Goal: Task Accomplishment & Management: Use online tool/utility

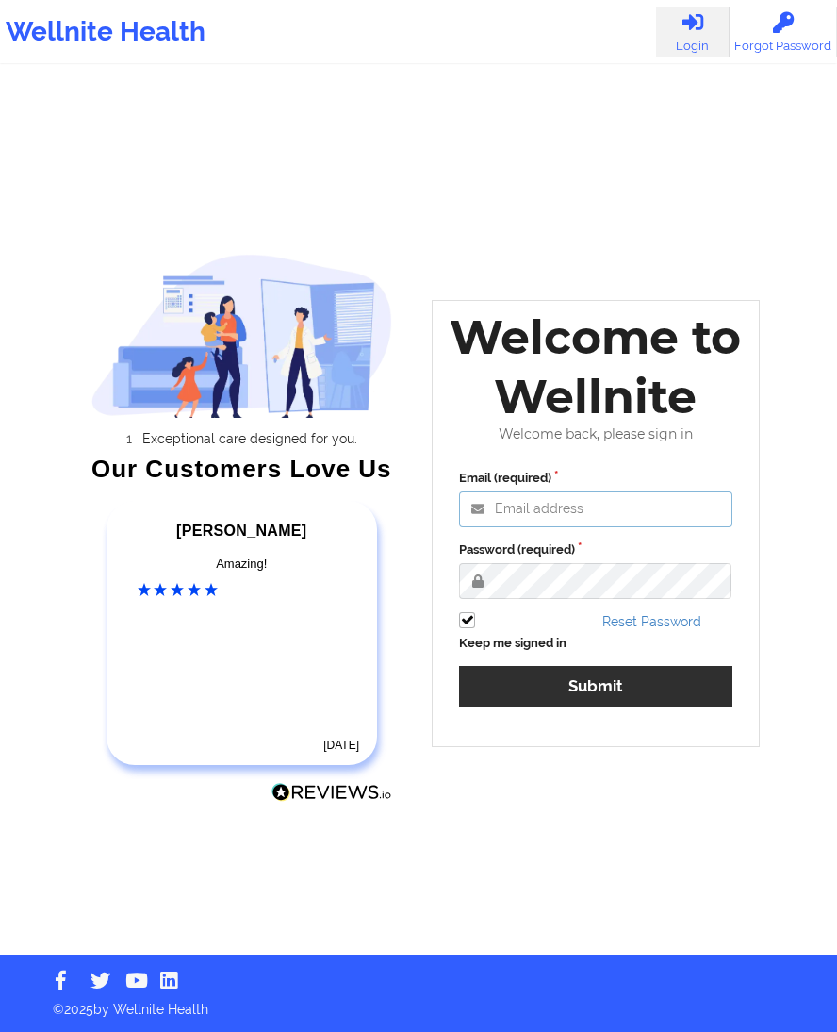
type input "[EMAIL_ADDRESS][DOMAIN_NAME]"
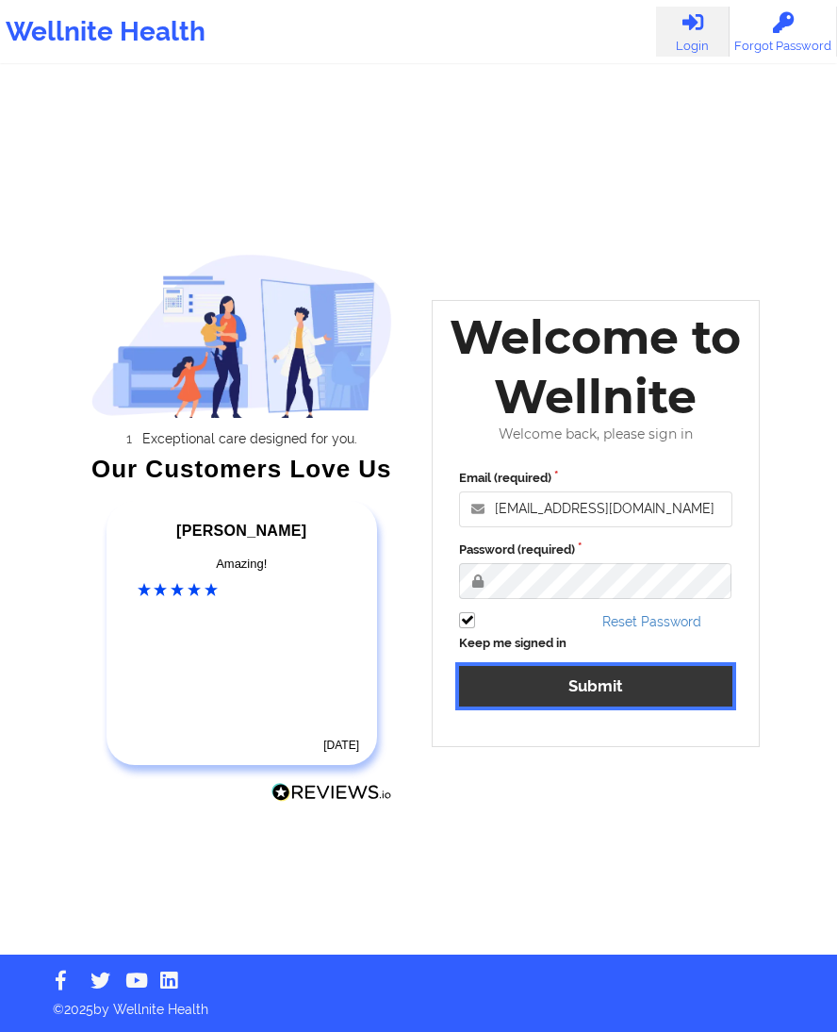
click at [564, 678] on button "Submit" at bounding box center [595, 686] width 273 height 41
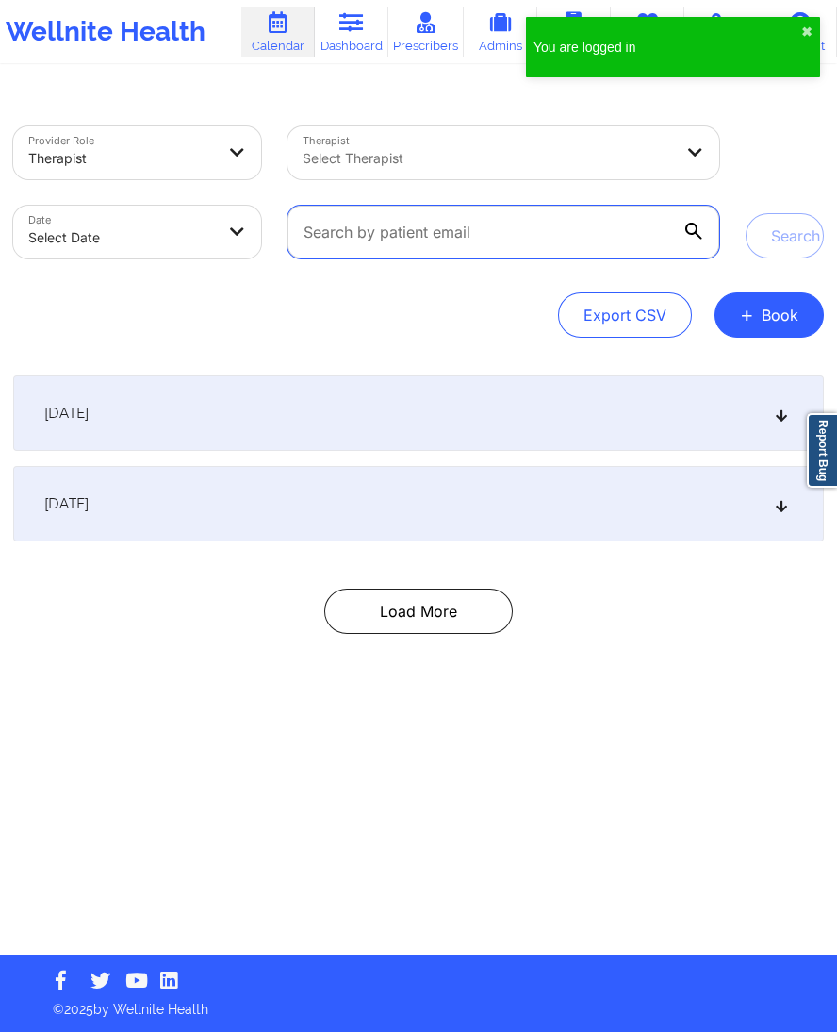
paste input "amoni9566@gmail.com"
click at [333, 244] on input "text" at bounding box center [504, 232] width 432 height 53
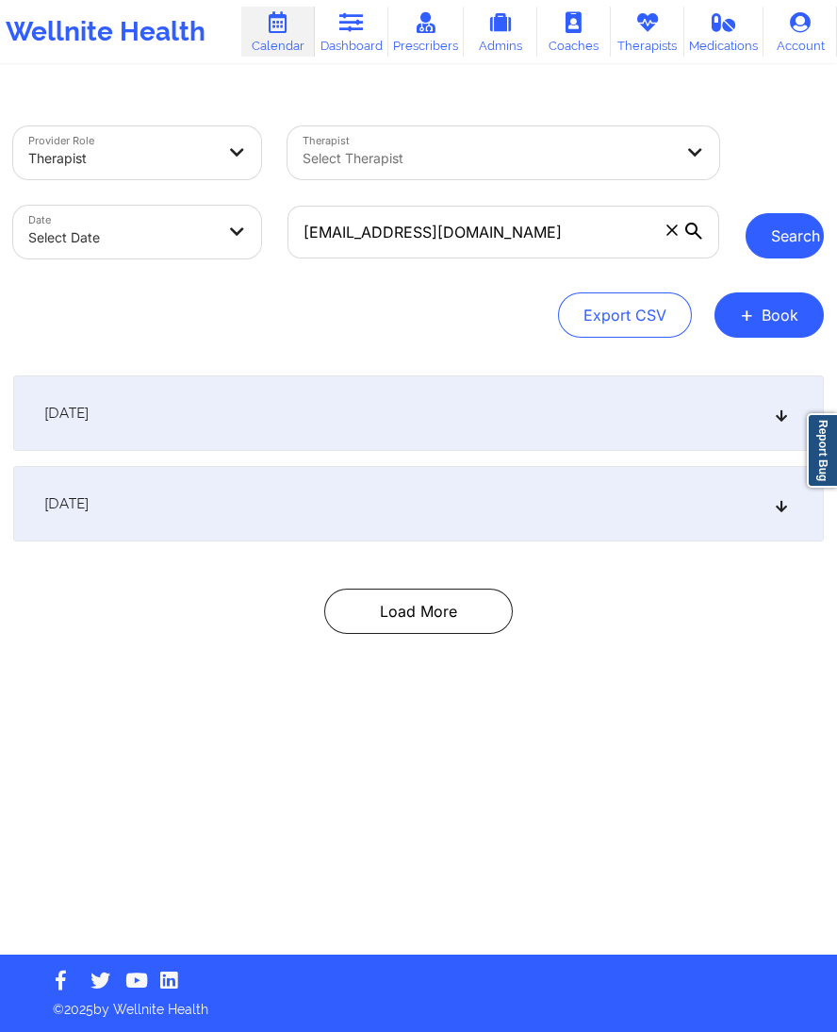
click at [762, 240] on button "Search" at bounding box center [785, 235] width 78 height 45
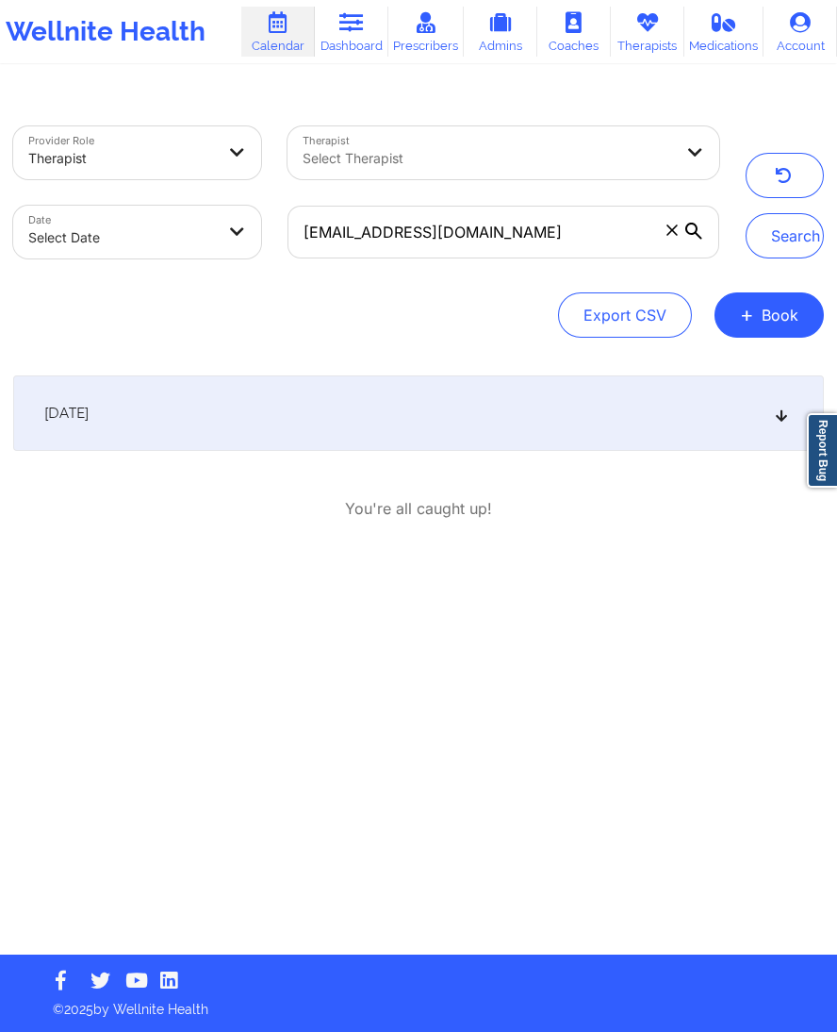
drag, startPoint x: 590, startPoint y: 358, endPoint x: 569, endPoint y: 436, distance: 80.3
click at [569, 436] on div "Provider Role Therapist Therapist Select Therapist Date Select Date amoni9566@g…" at bounding box center [418, 523] width 837 height 862
click at [569, 436] on div "[DATE]" at bounding box center [418, 412] width 811 height 75
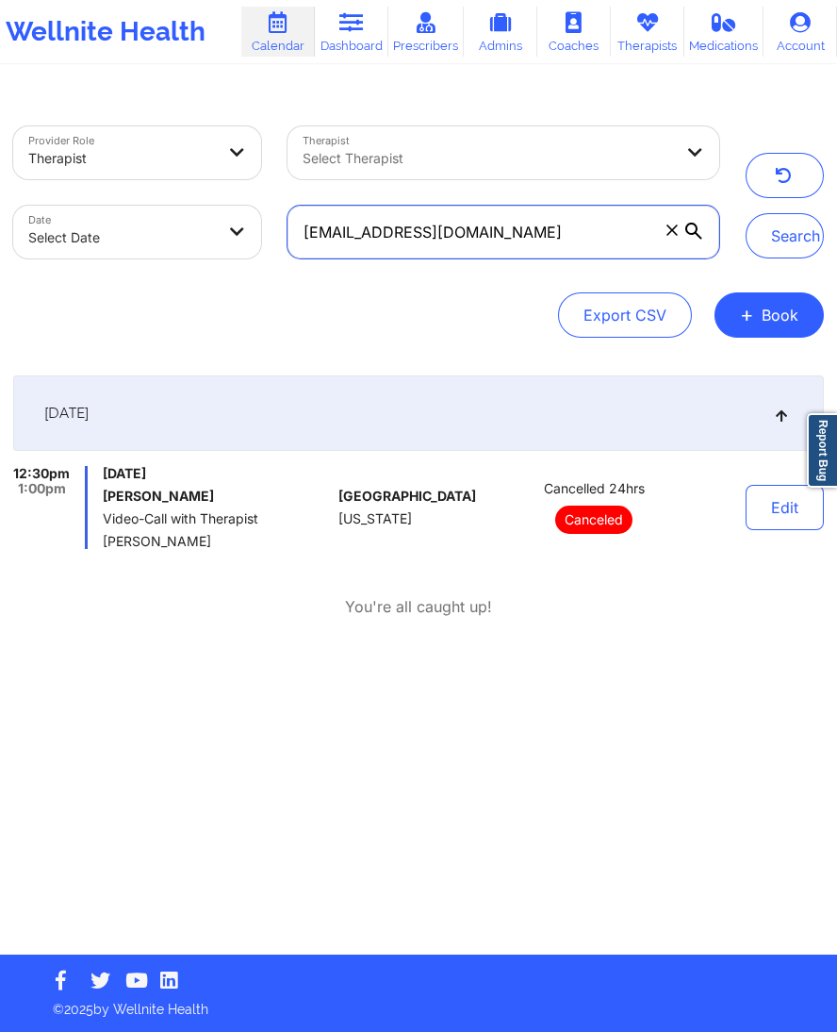
click at [333, 227] on input "amoni9566@gmail.com" at bounding box center [504, 232] width 432 height 53
paste input "ndmason311"
type input "andmason311@gmail.com"
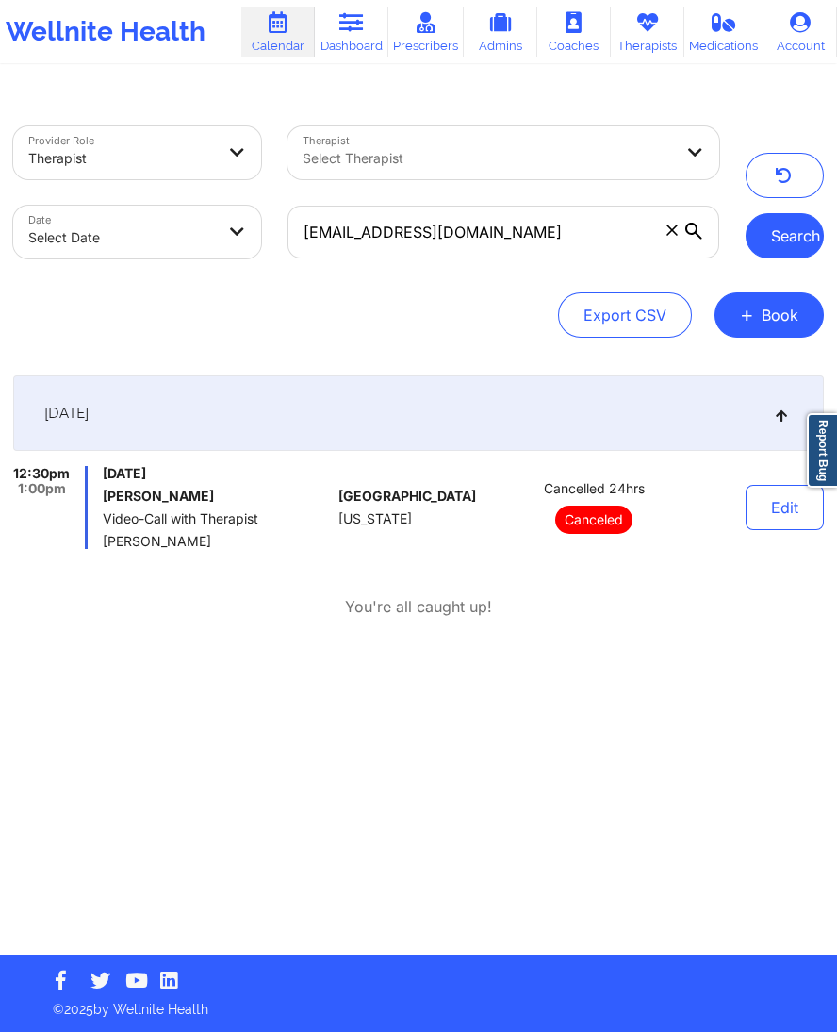
click at [780, 227] on button "Search" at bounding box center [785, 235] width 78 height 45
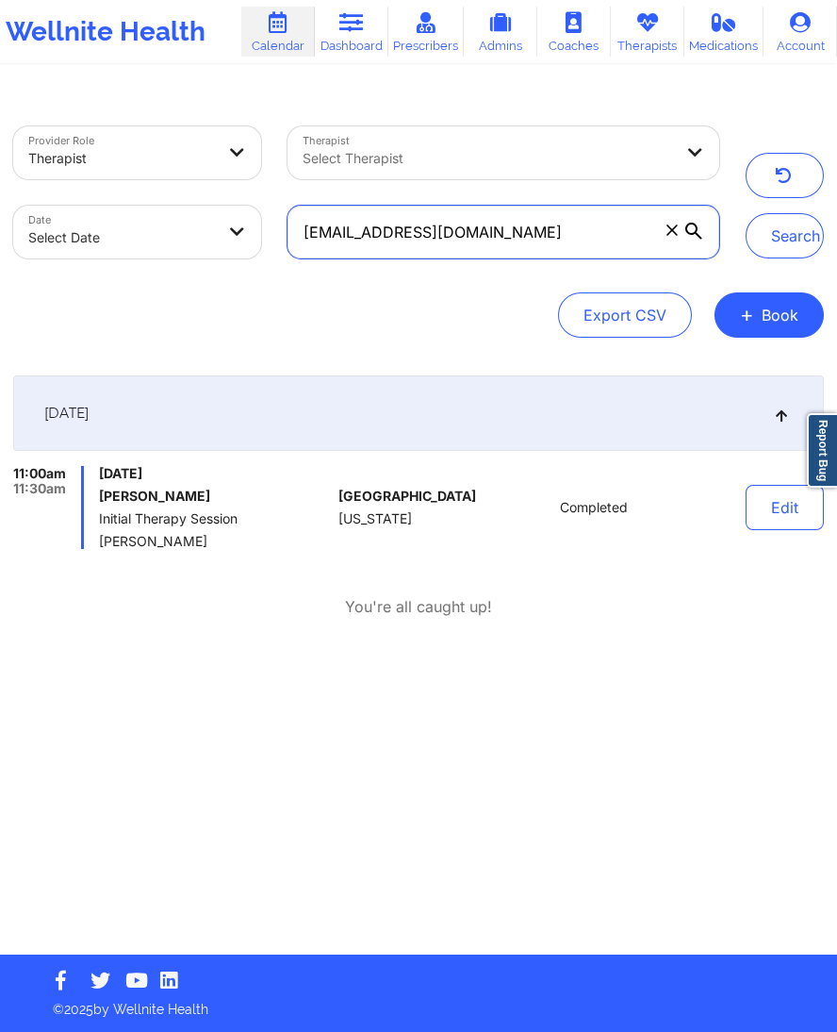
click at [342, 222] on input "andmason311@gmail.com" at bounding box center [504, 232] width 432 height 53
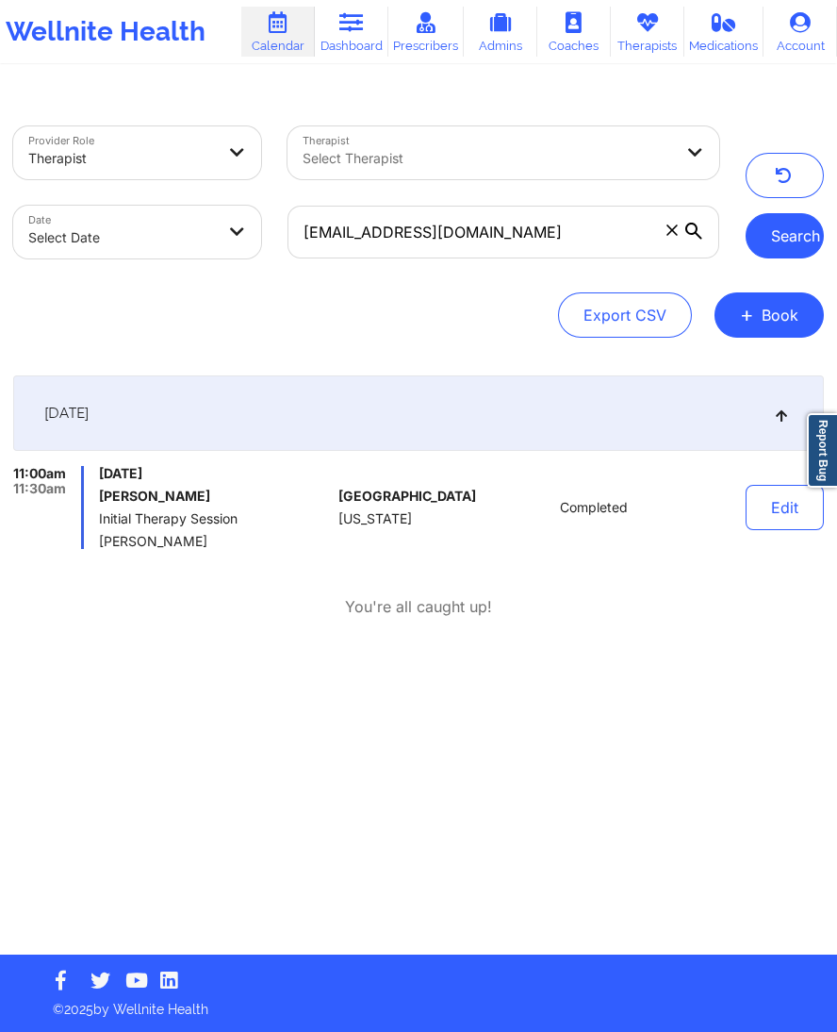
click at [767, 240] on button "Search" at bounding box center [785, 235] width 78 height 45
click at [801, 237] on button "Search" at bounding box center [785, 235] width 78 height 45
select select "2025-8"
select select "2025-9"
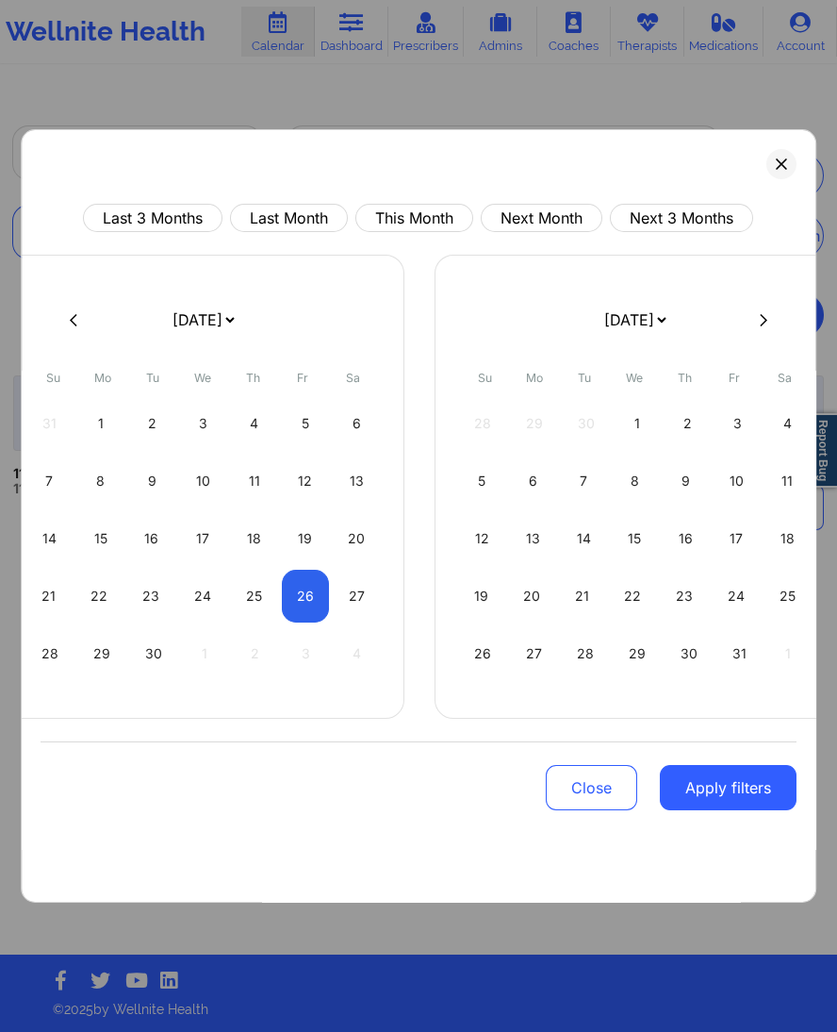
click at [157, 235] on body "Wellnite Health Calendar Dashboard Prescribers Admins Coaches Therapists Medica…" at bounding box center [418, 516] width 837 height 1032
click at [398, 224] on button "This Month" at bounding box center [415, 218] width 118 height 28
select select "2025-8"
select select "2025-9"
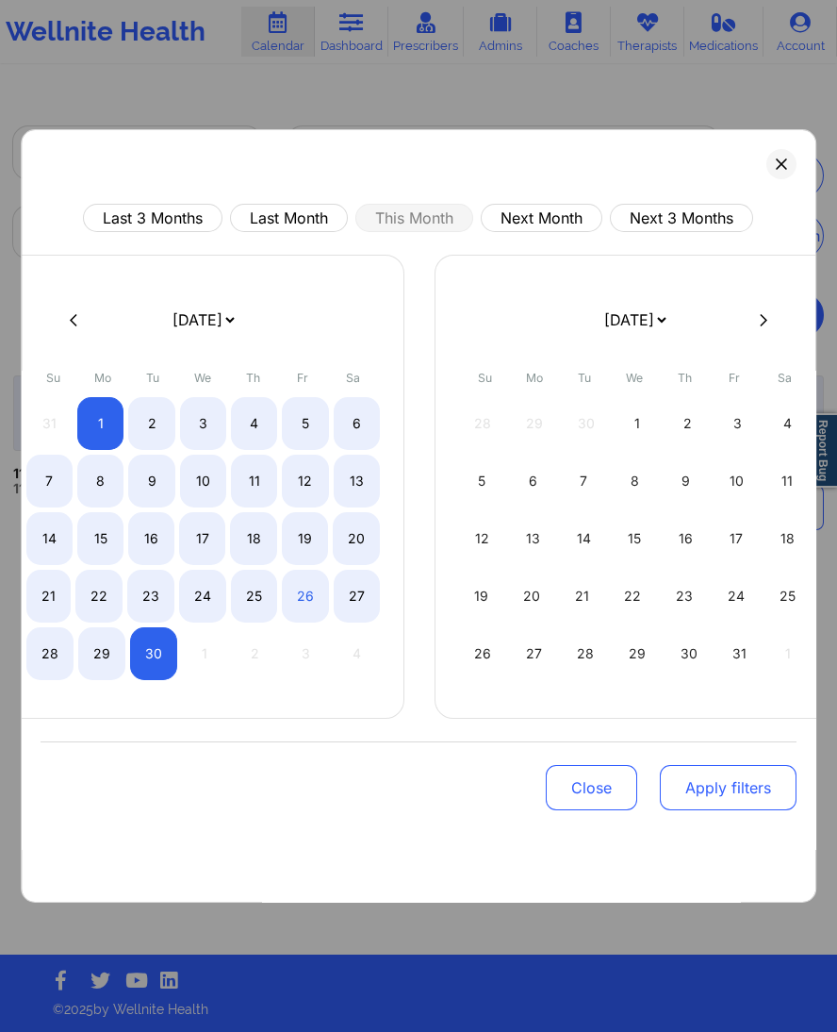
click at [697, 799] on button "Apply filters" at bounding box center [728, 787] width 137 height 45
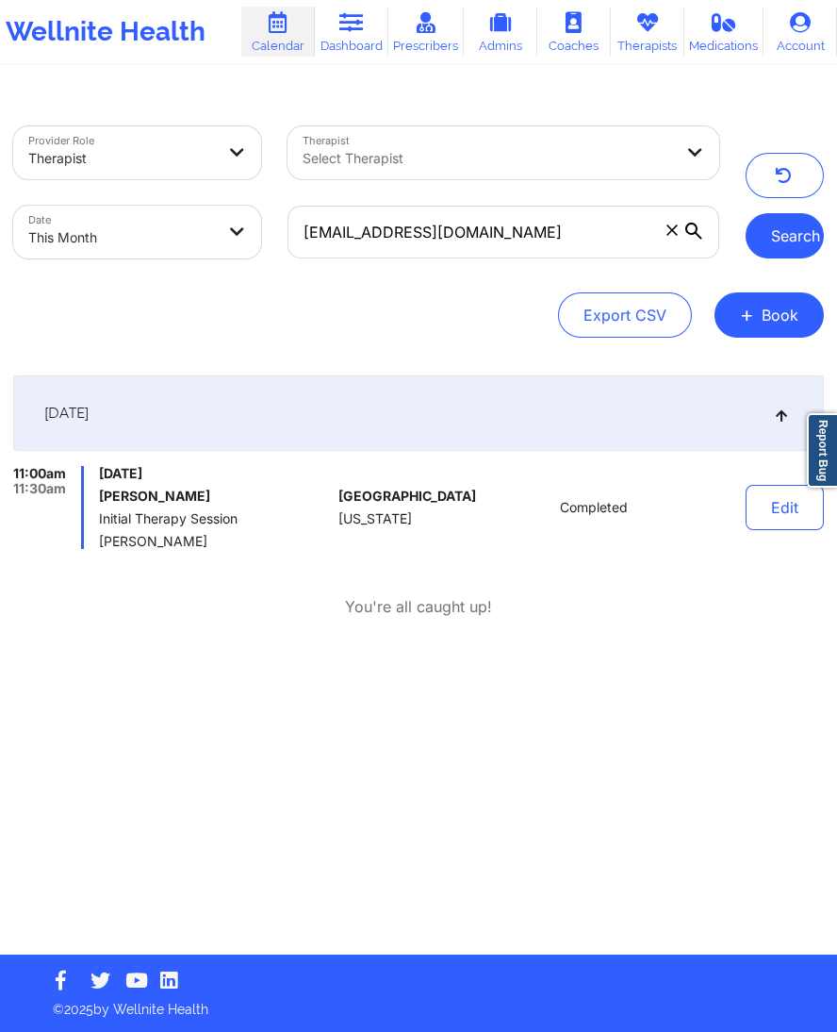
click at [791, 240] on button "Search" at bounding box center [785, 235] width 78 height 45
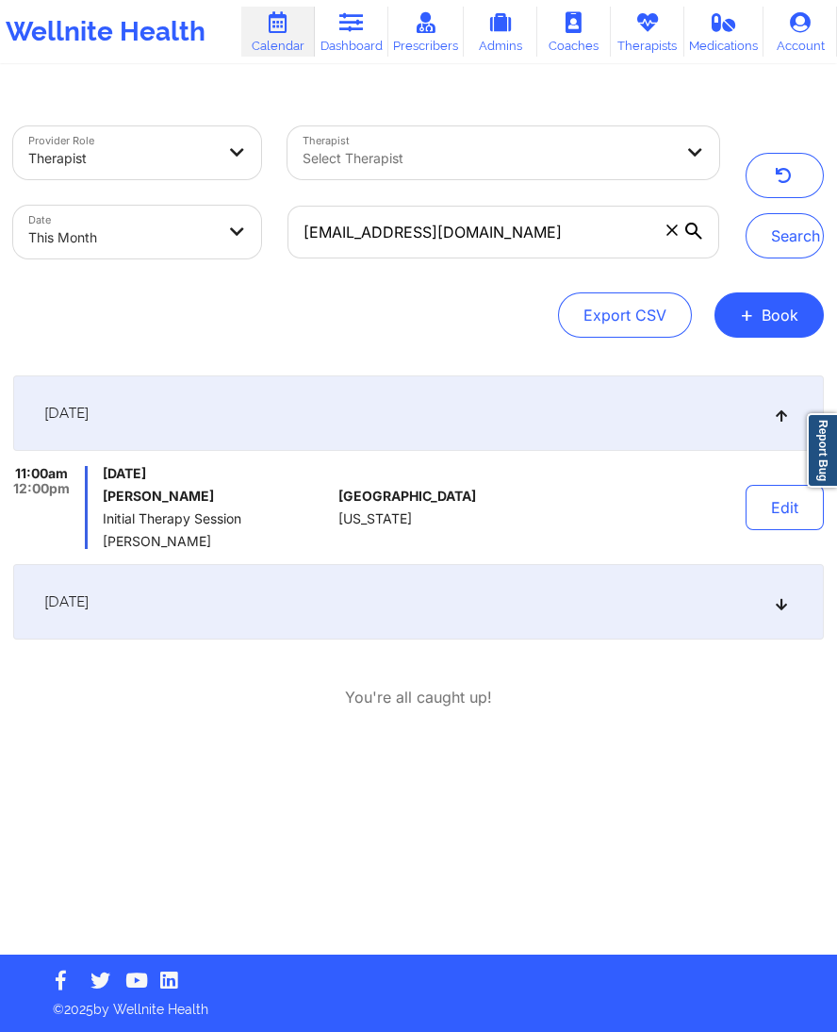
click at [505, 602] on div "[DATE]" at bounding box center [418, 601] width 811 height 75
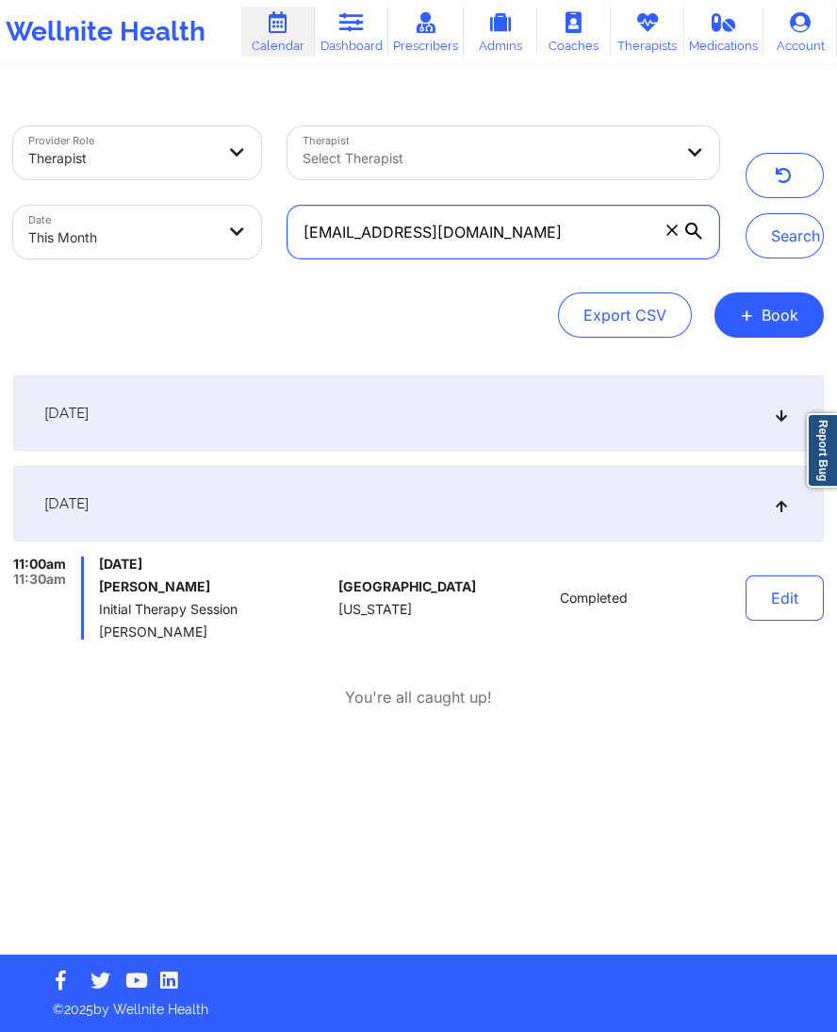
click at [348, 249] on input "andmason311@gmail.com" at bounding box center [504, 232] width 432 height 53
paste input "reaschramm45"
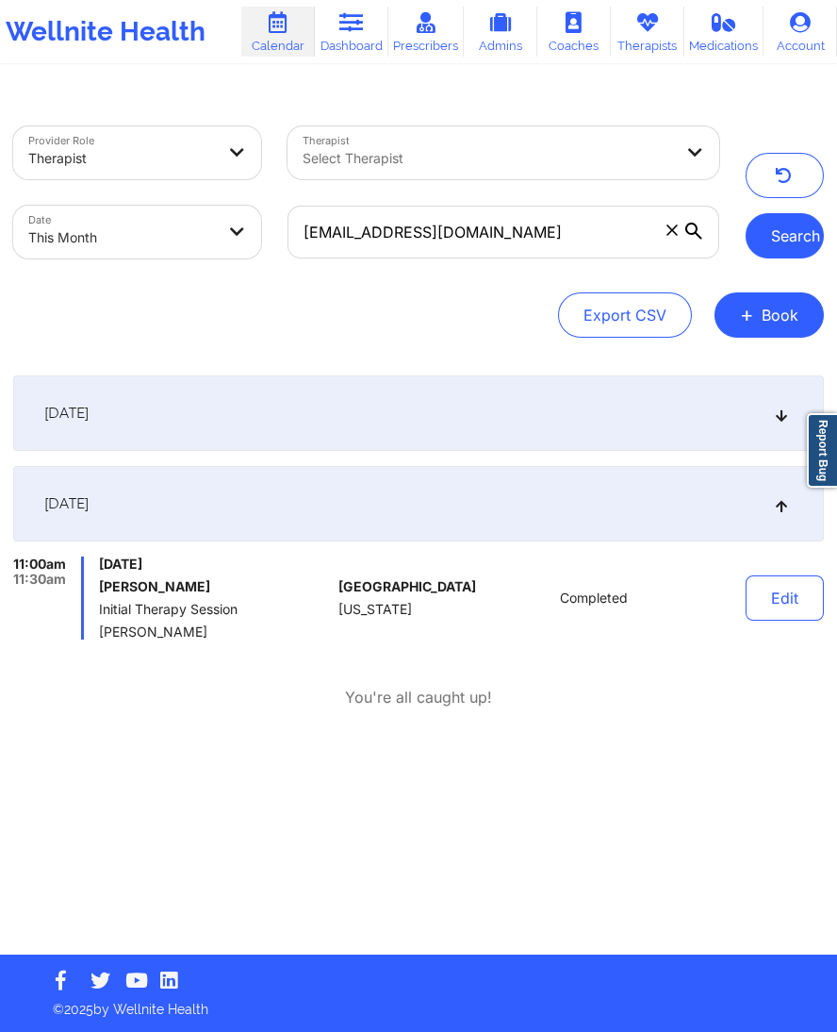
click at [765, 240] on button "Search" at bounding box center [785, 235] width 78 height 45
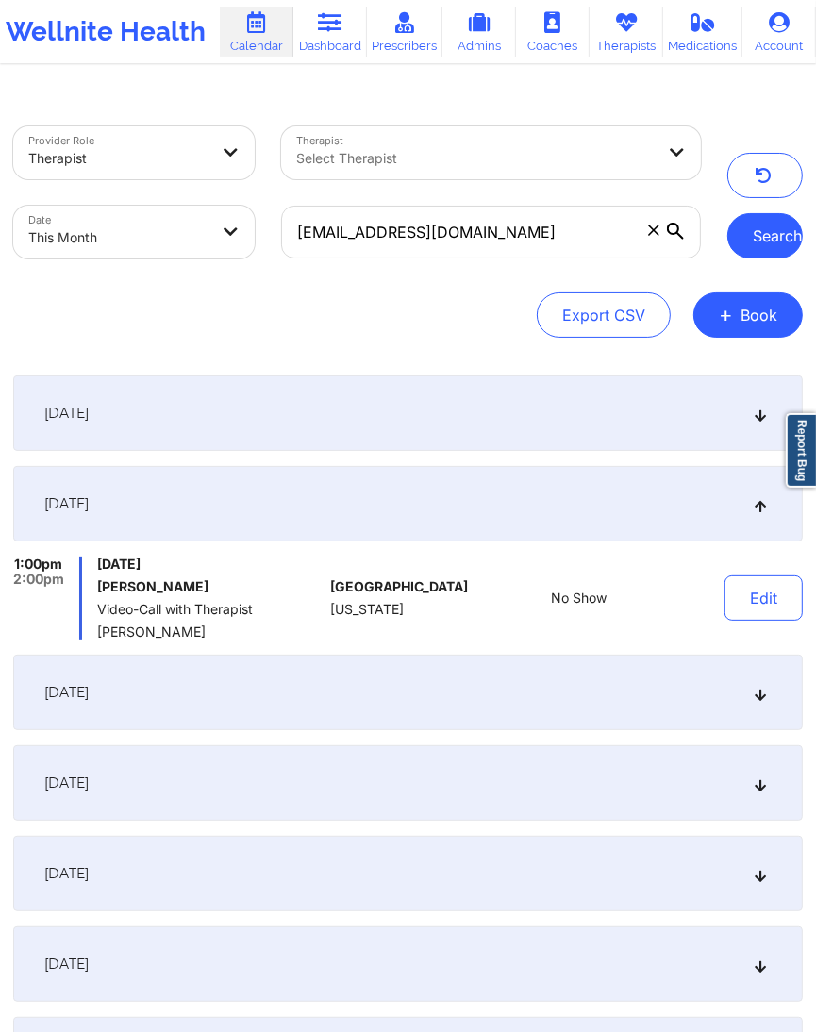
scroll to position [252, 0]
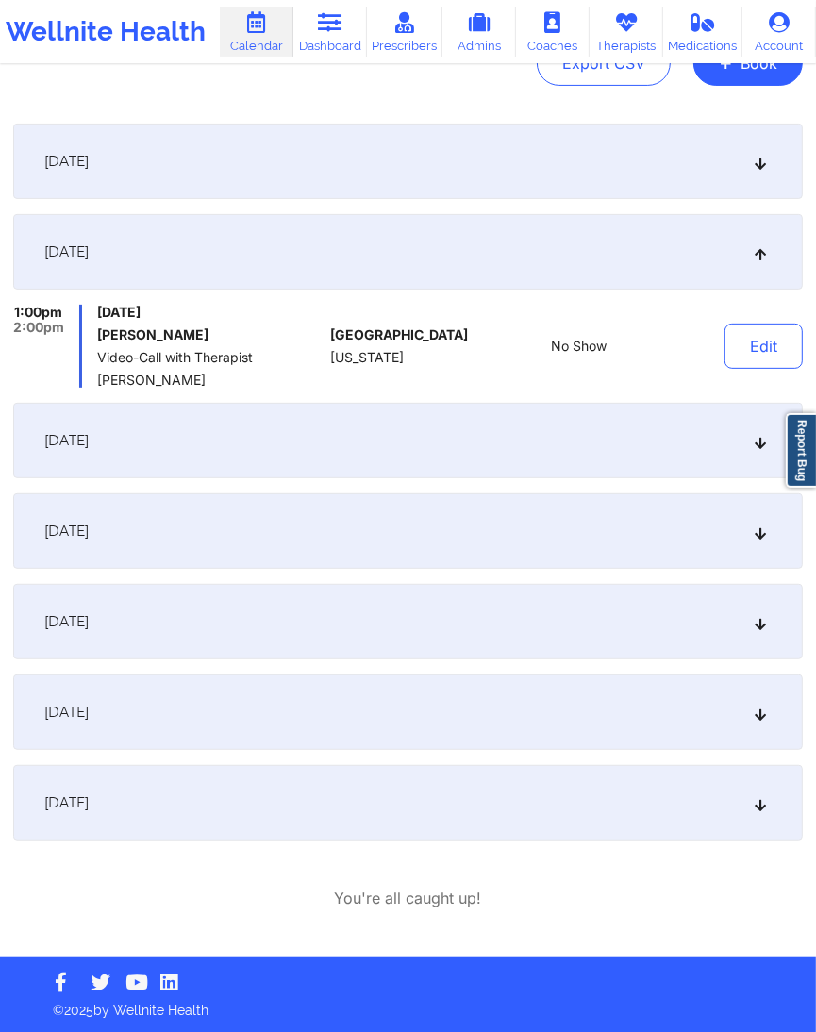
click at [459, 706] on div "[DATE]" at bounding box center [407, 711] width 789 height 75
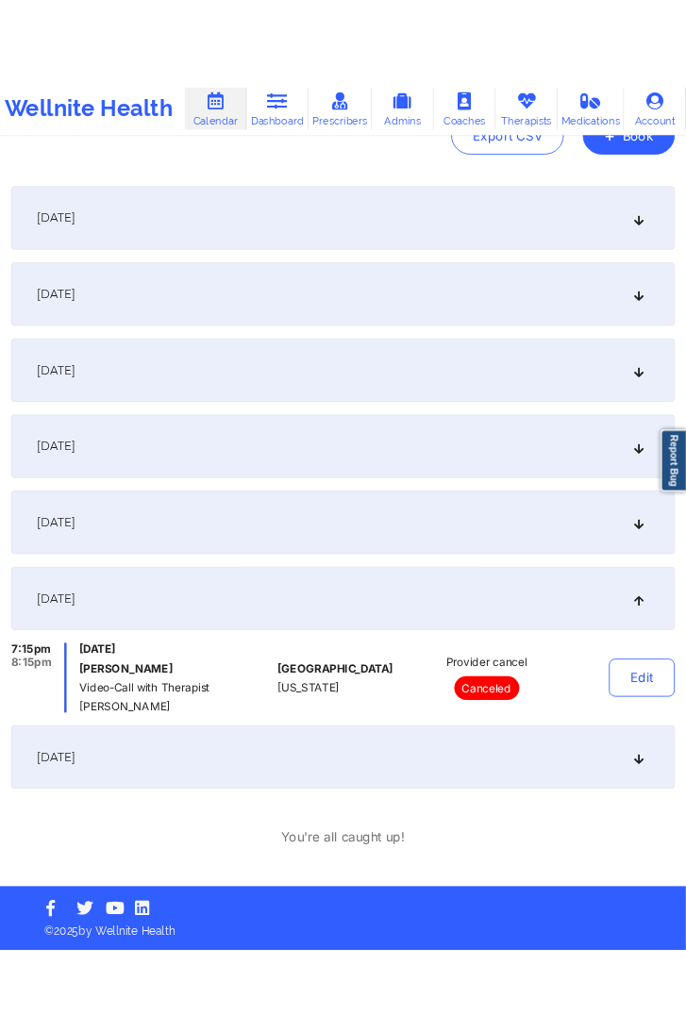
scroll to position [0, 0]
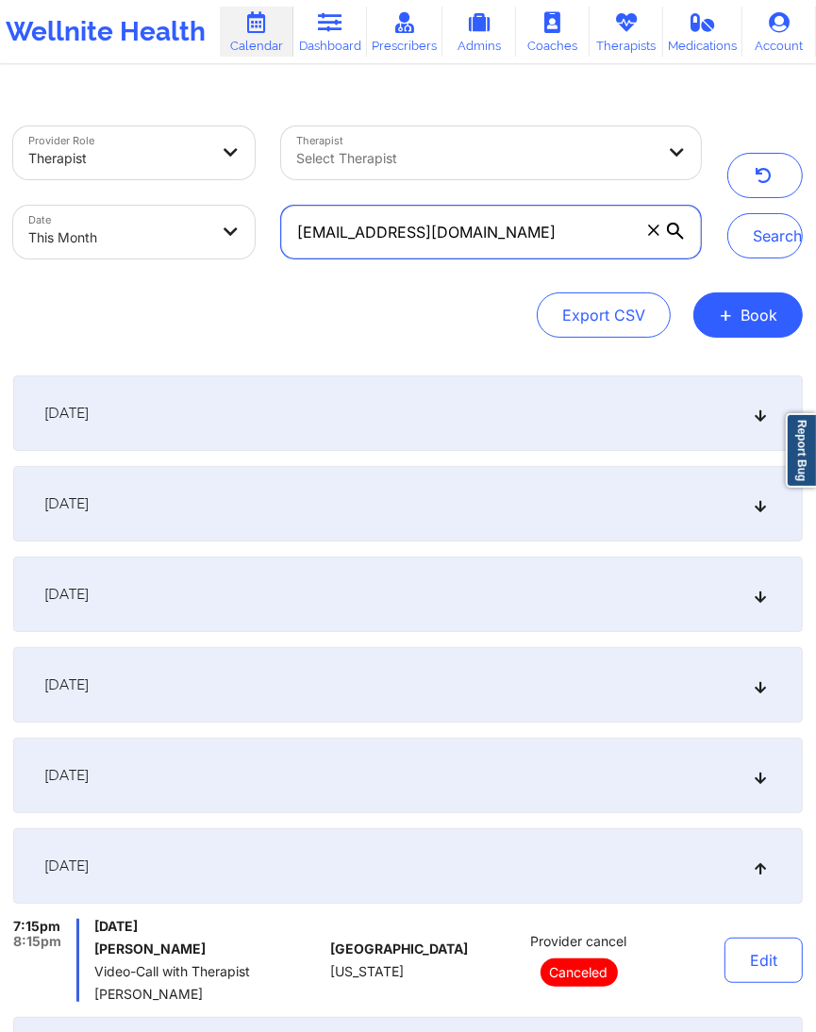
click at [378, 211] on input "andreaschramm45@gmail.com" at bounding box center [491, 232] width 420 height 53
paste input "gelsek"
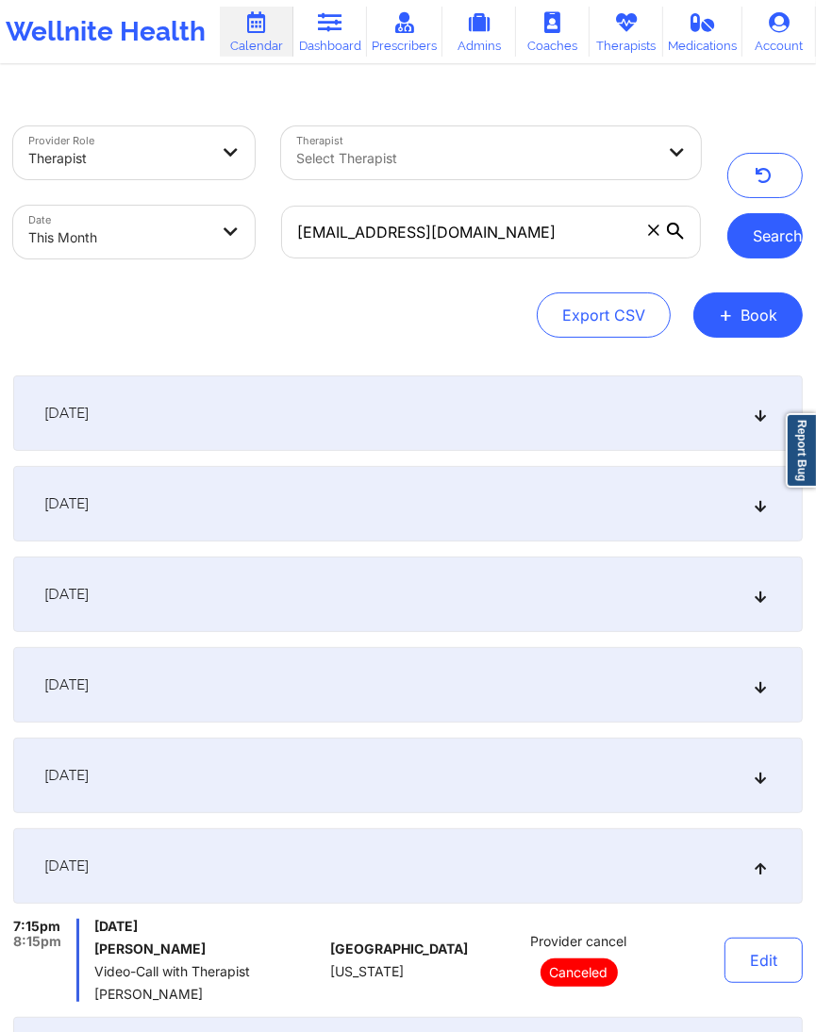
click at [765, 240] on button "Search" at bounding box center [764, 235] width 75 height 45
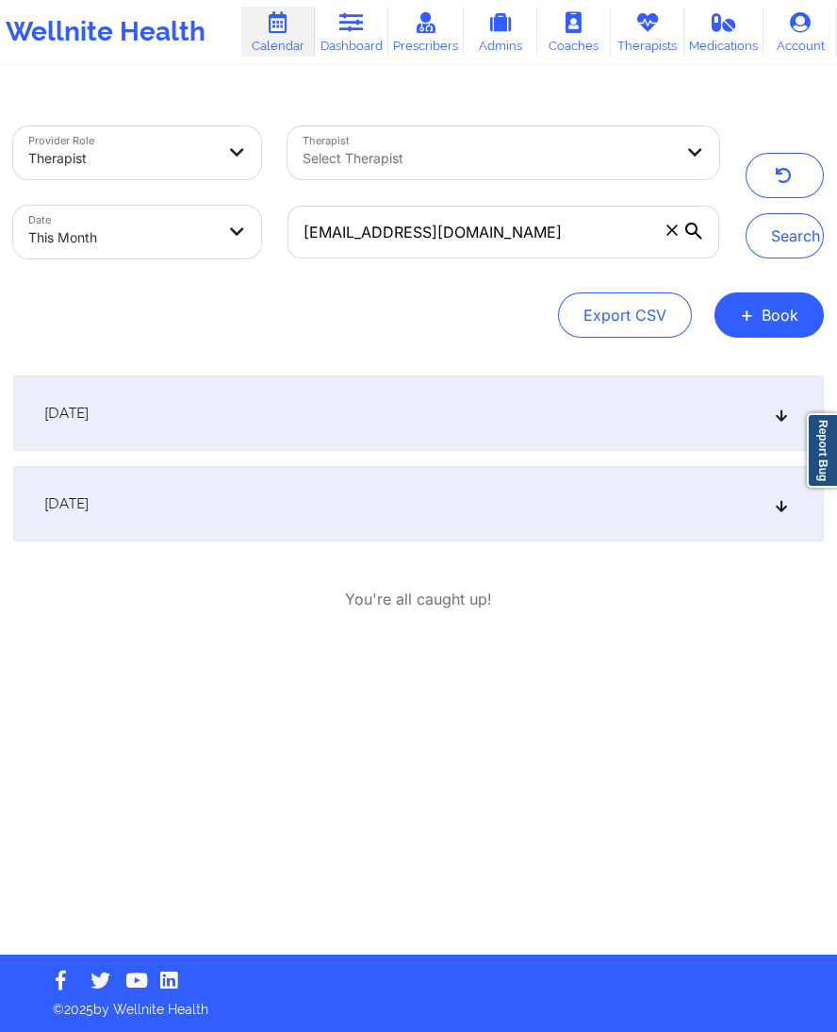
click at [324, 483] on div "[DATE]" at bounding box center [418, 503] width 811 height 75
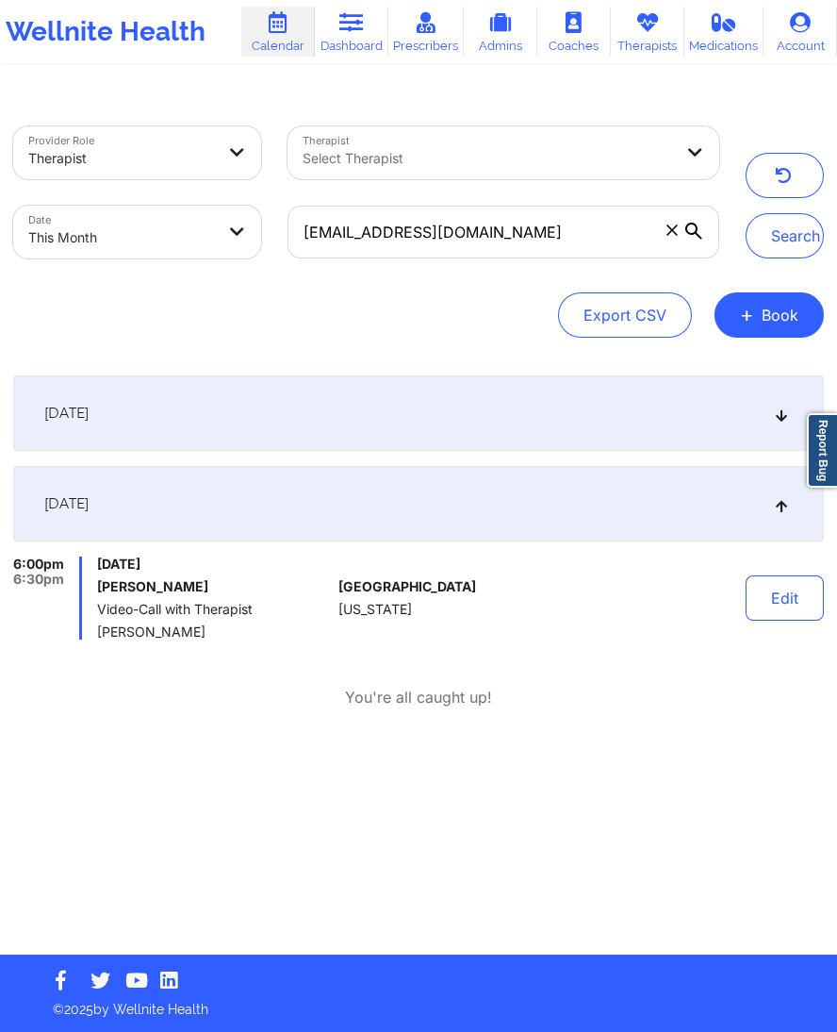
click at [308, 423] on div "September 11, 2025" at bounding box center [418, 412] width 811 height 75
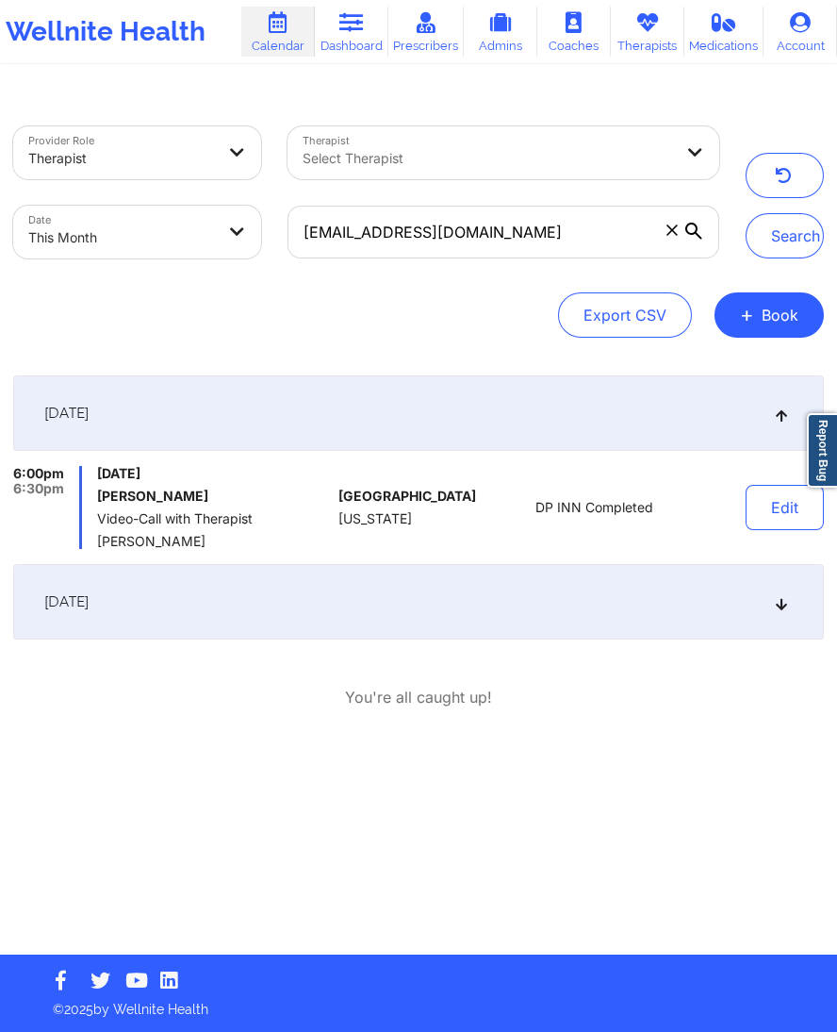
click at [286, 580] on div "[DATE]" at bounding box center [418, 601] width 811 height 75
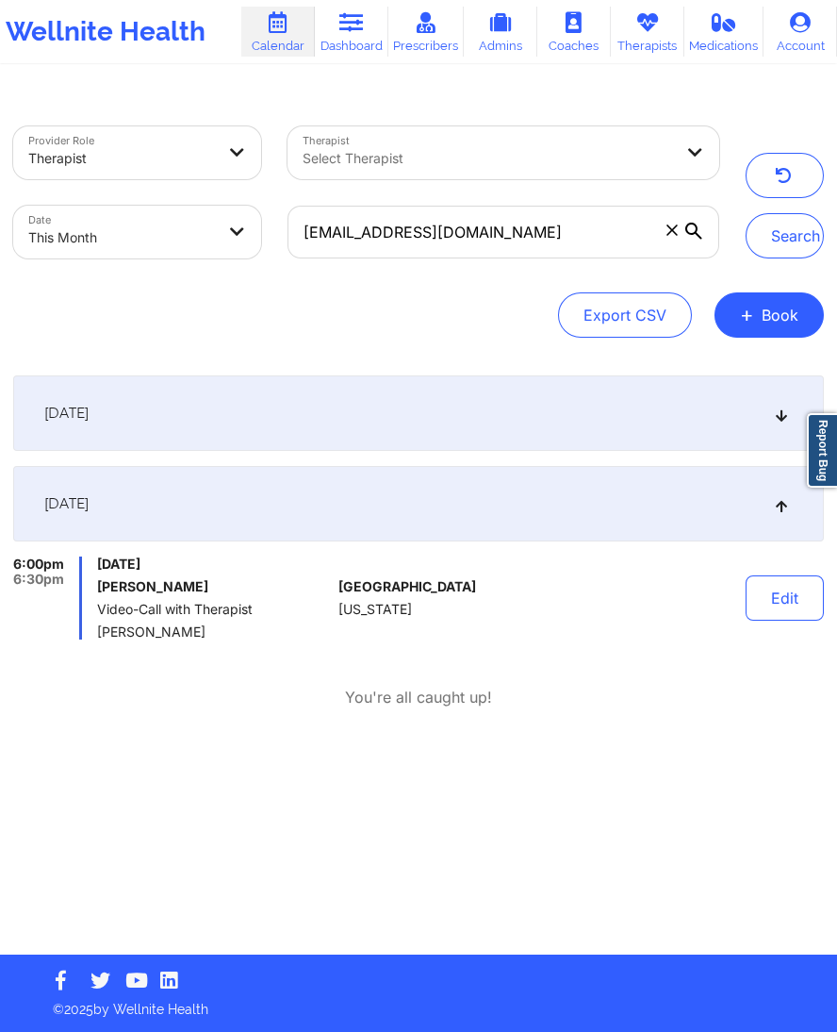
drag, startPoint x: 189, startPoint y: 340, endPoint x: 78, endPoint y: 307, distance: 114.9
click at [186, 339] on div "Provider Role Therapist Therapist Select Therapist Date This Month angelsek@gma…" at bounding box center [418, 523] width 837 height 862
click at [0, 320] on div "Provider Role Therapist Therapist Select Therapist Date This Month angelsek@gma…" at bounding box center [418, 523] width 837 height 862
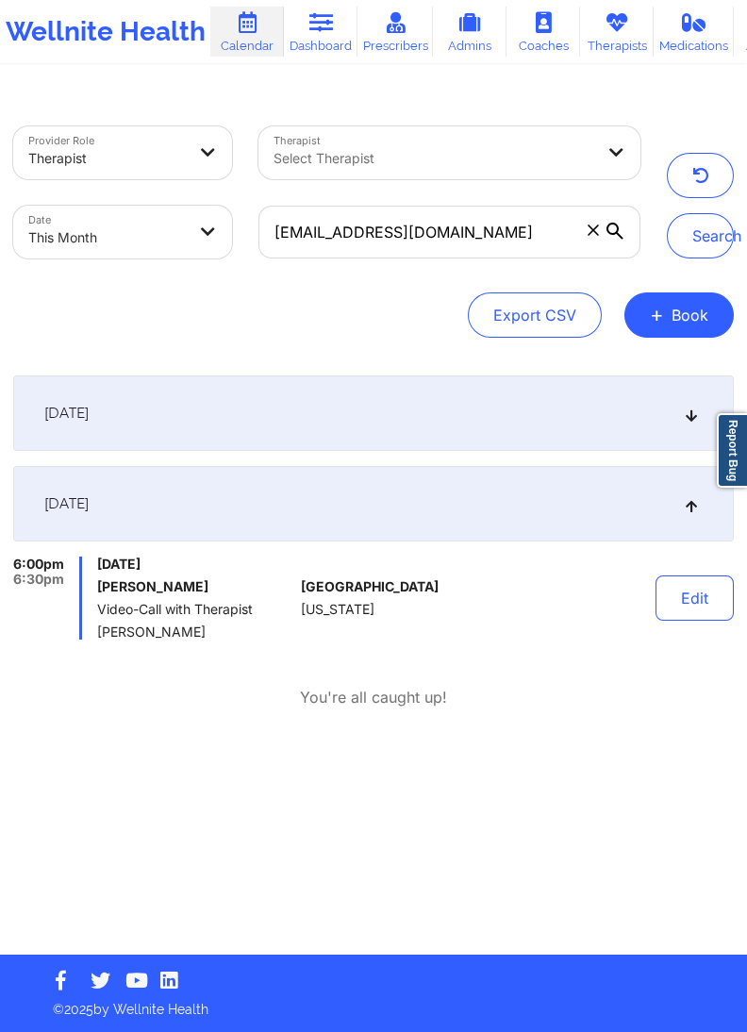
click at [220, 401] on div "September 11, 2025" at bounding box center [373, 412] width 721 height 75
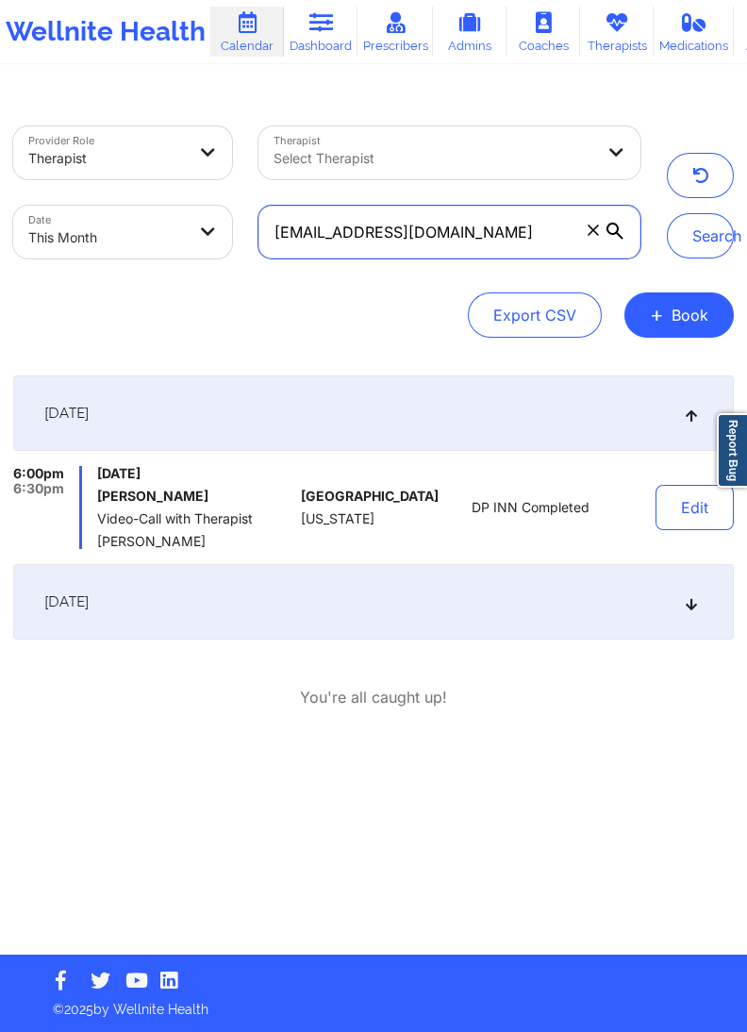
click at [408, 229] on input "angelsek@gmail.com" at bounding box center [449, 232] width 382 height 53
paste input "risagreen123"
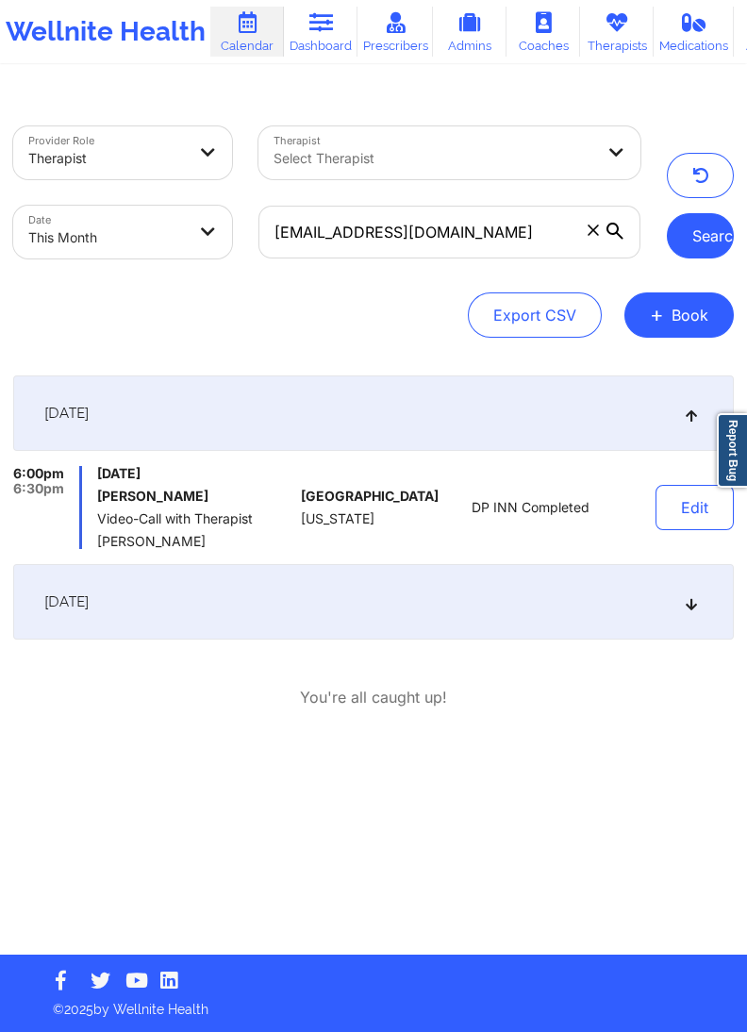
click at [684, 238] on button "Search" at bounding box center [700, 235] width 67 height 45
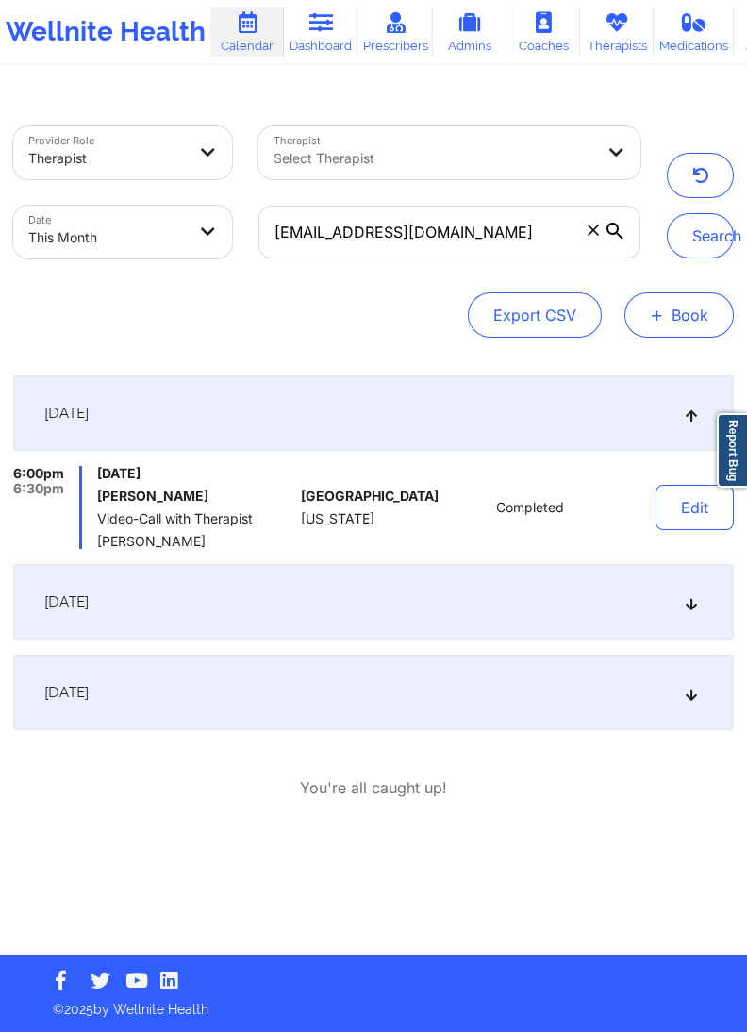
click at [712, 248] on button "Search" at bounding box center [700, 235] width 67 height 45
click at [394, 669] on div "[DATE]" at bounding box center [373, 691] width 721 height 75
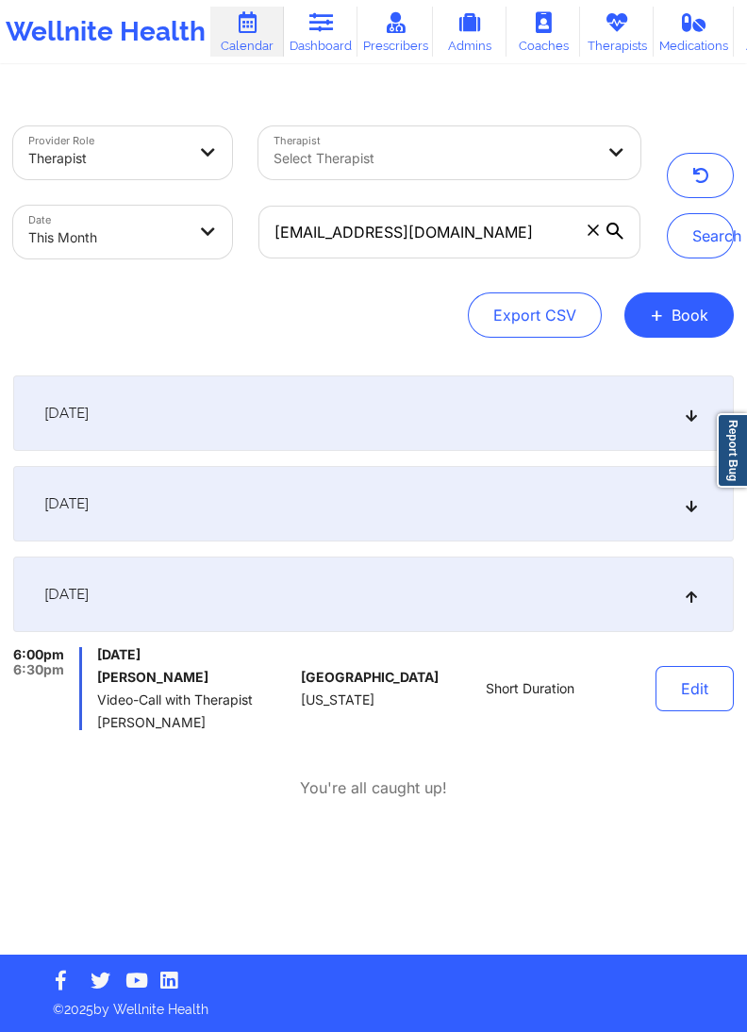
click at [319, 517] on div "September 18, 2025" at bounding box center [373, 503] width 721 height 75
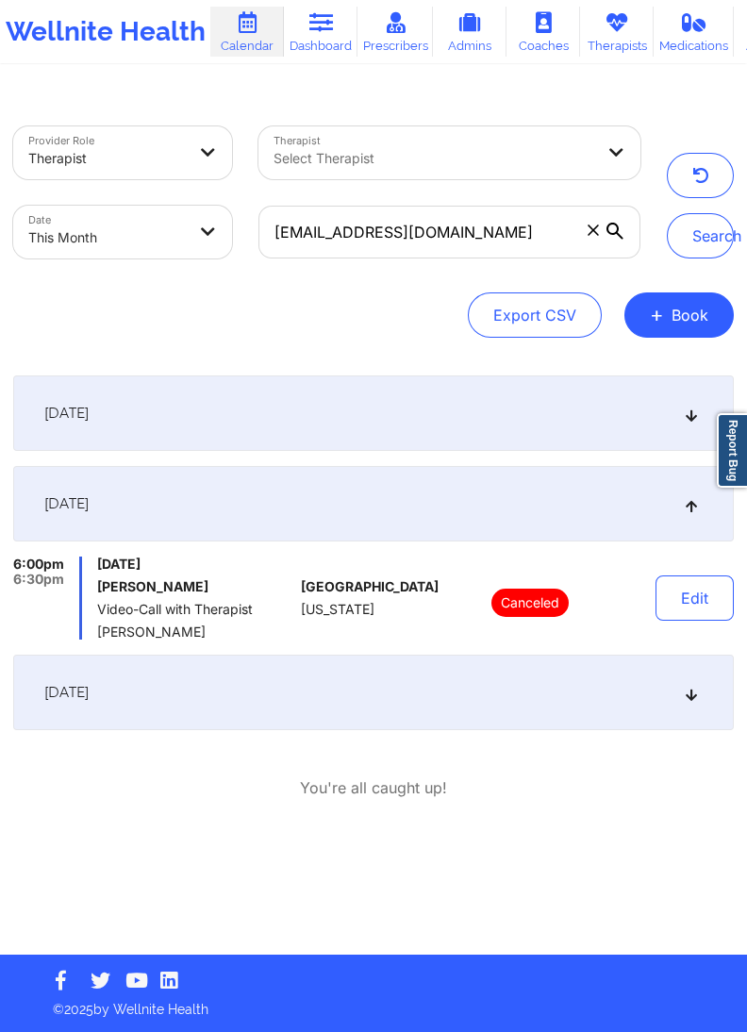
click at [264, 416] on div "September 11, 2025" at bounding box center [373, 412] width 721 height 75
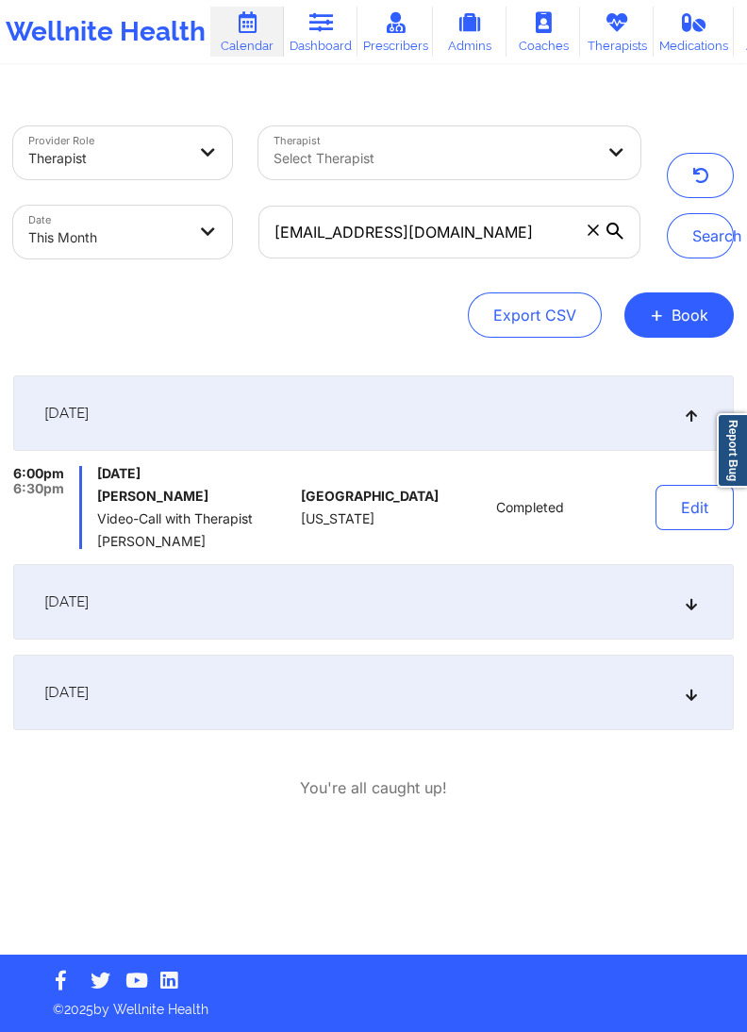
click at [276, 622] on div "September 18, 2025" at bounding box center [373, 601] width 721 height 75
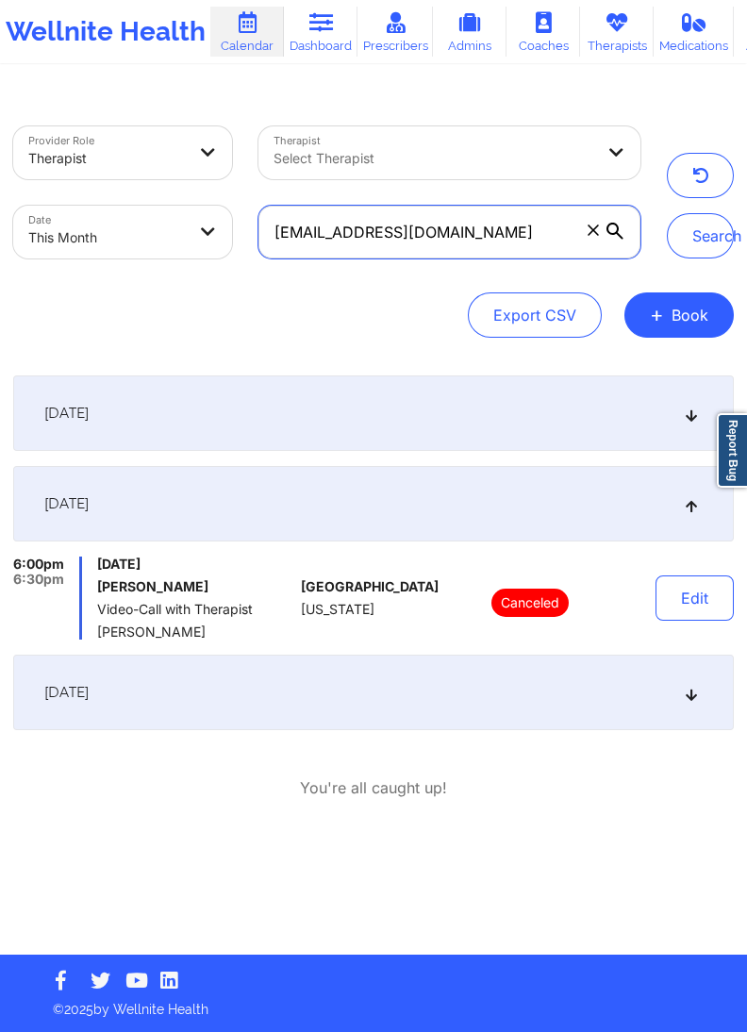
click at [404, 257] on input "anrisagreen123@gmail.com" at bounding box center [449, 232] width 382 height 53
paste input "spach"
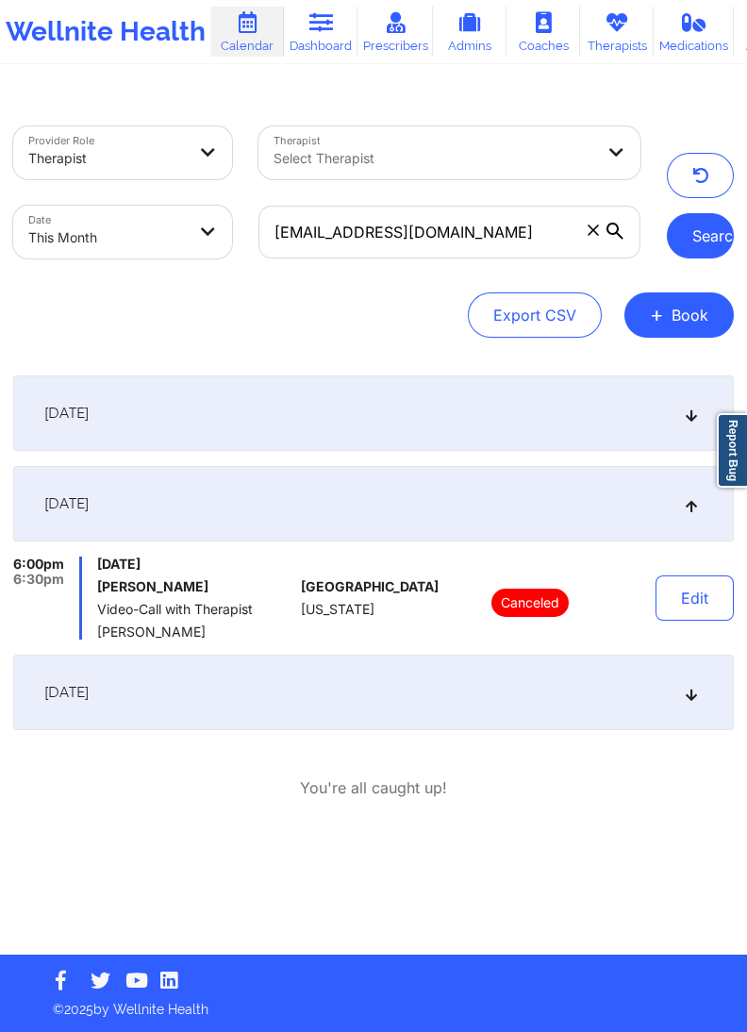
click at [731, 238] on button "Search" at bounding box center [700, 235] width 67 height 45
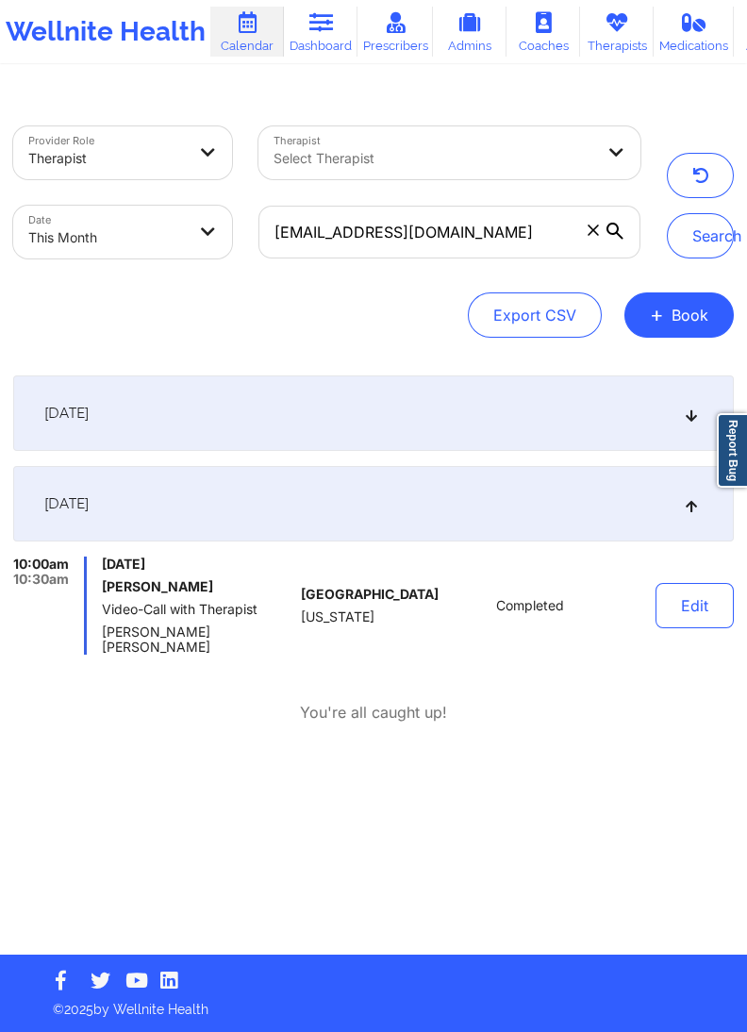
click at [219, 441] on div "September 18, 2025" at bounding box center [373, 412] width 721 height 75
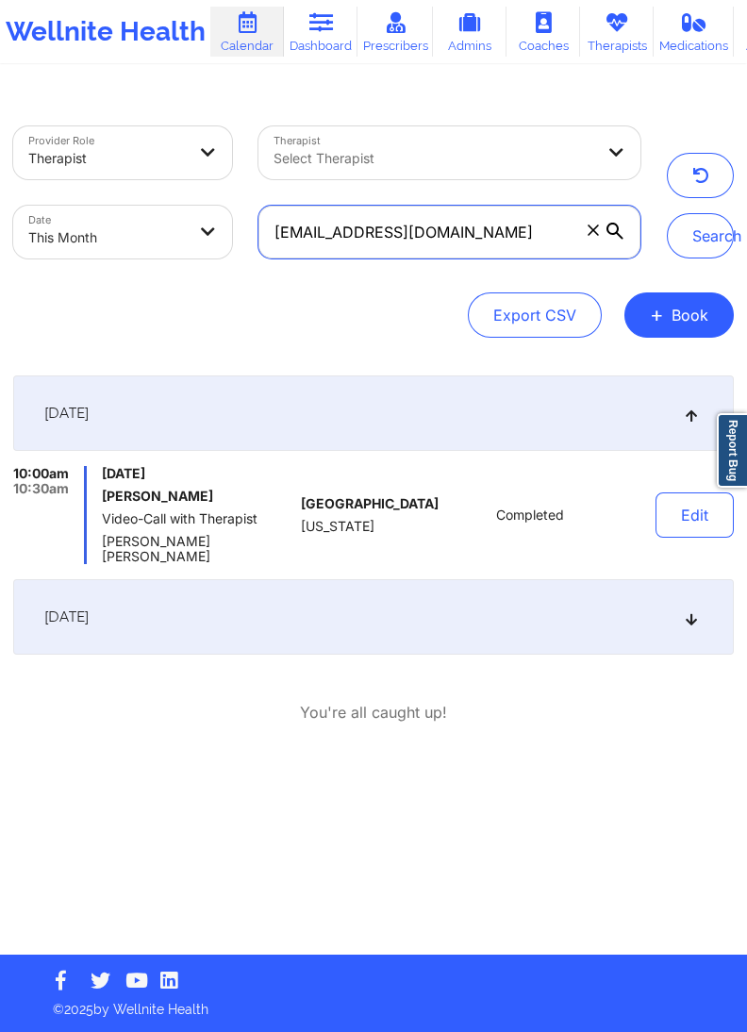
click at [352, 239] on input "anspach123@gmail.com" at bounding box center [449, 232] width 382 height 53
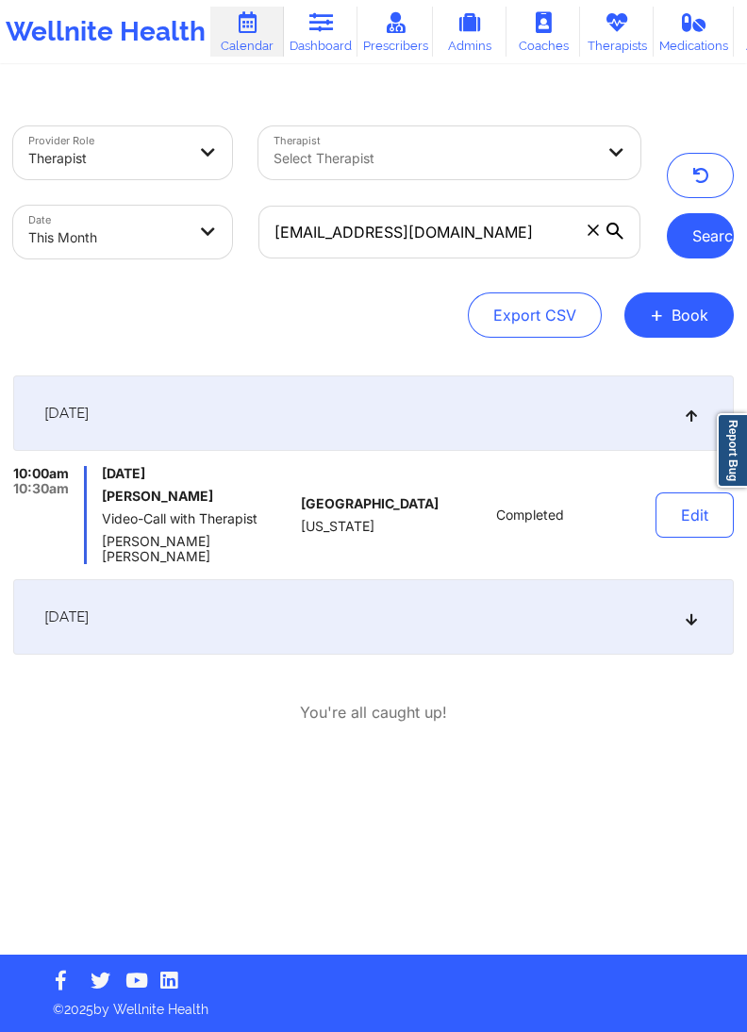
click at [705, 240] on button "Search" at bounding box center [700, 235] width 67 height 45
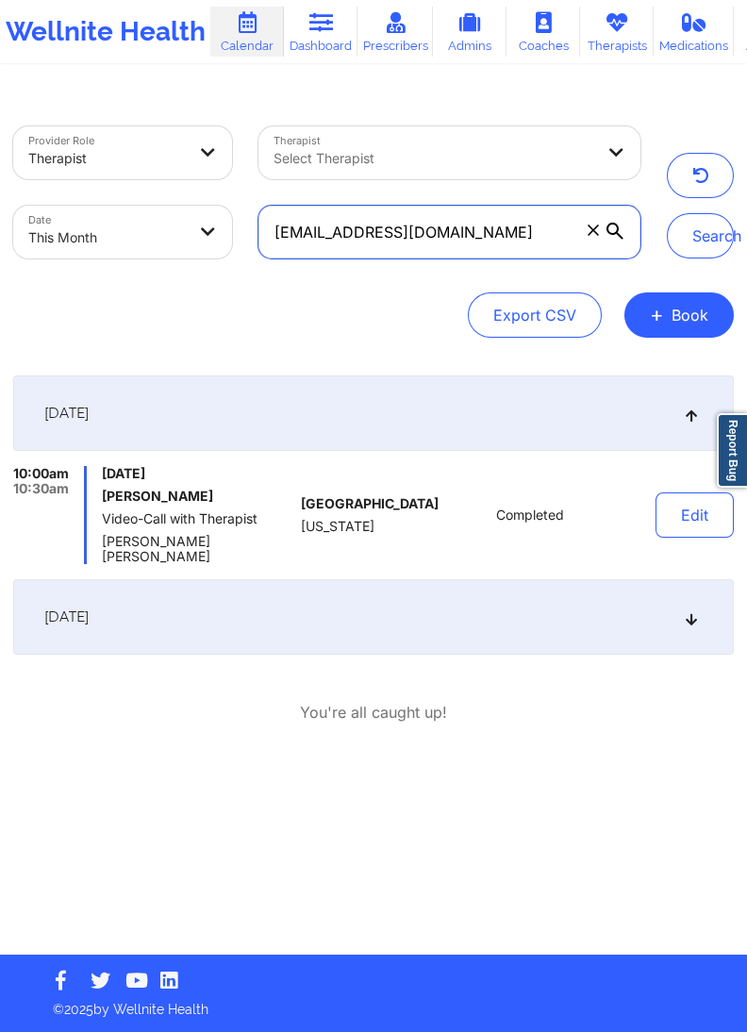
click at [417, 235] on input "anspach123@gmail.com" at bounding box center [449, 232] width 382 height 53
paste input "(929) 331-6022"
paste input "anrisagreen123@gmail.com"
type input "anrisagreen123@gmail.com"
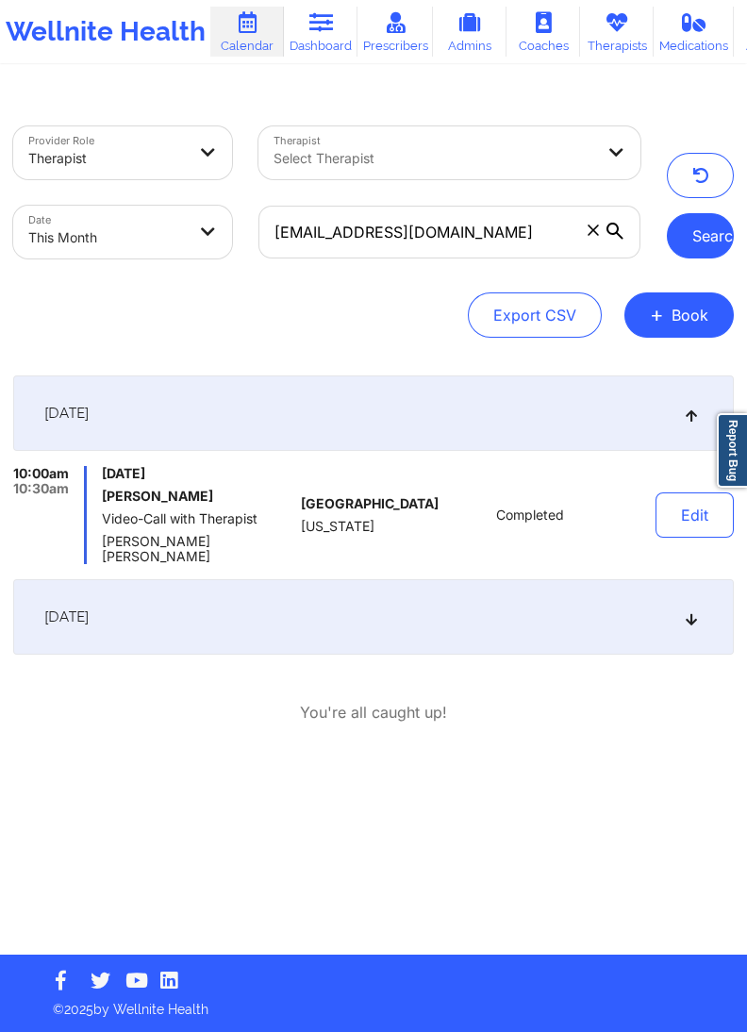
click at [686, 244] on button "Search" at bounding box center [700, 235] width 67 height 45
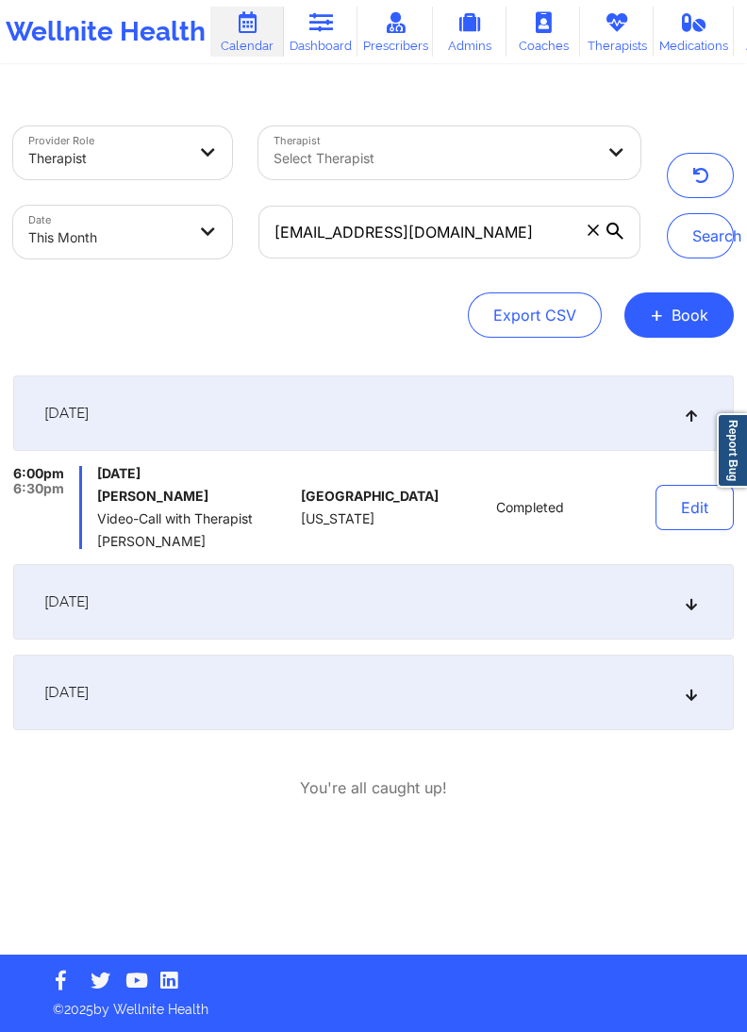
click at [344, 588] on div "September 18, 2025" at bounding box center [373, 601] width 721 height 75
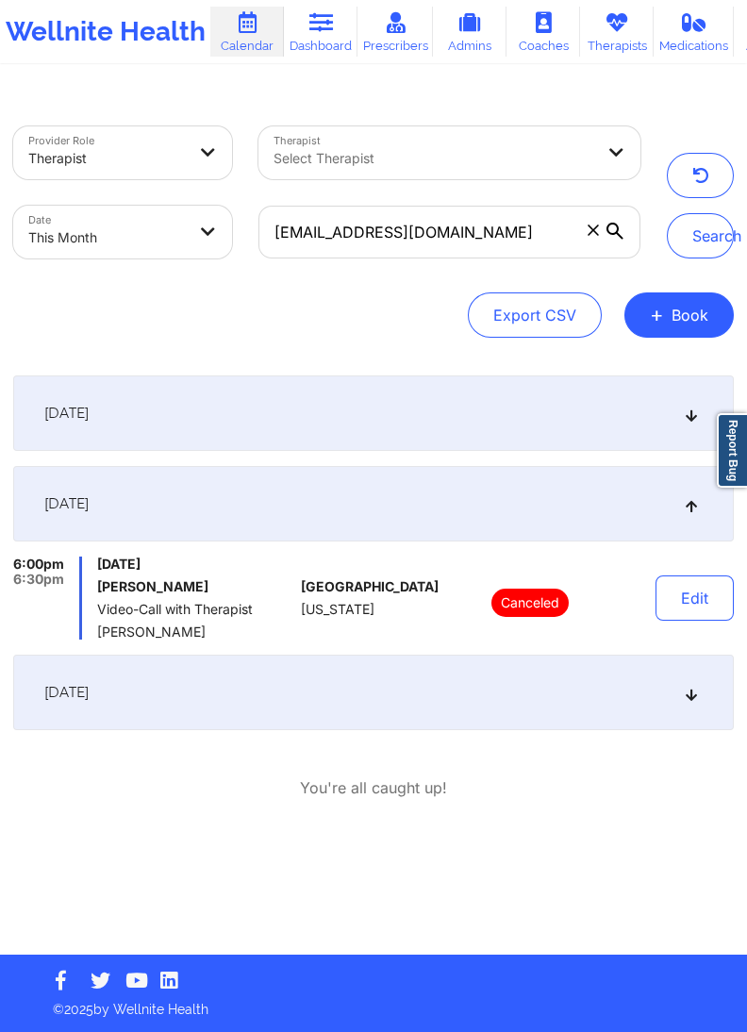
drag, startPoint x: 564, startPoint y: 861, endPoint x: 544, endPoint y: 837, distance: 30.8
click at [564, 861] on div "Provider Role Therapist Therapist Select Therapist Date This Month anrisagreen1…" at bounding box center [373, 523] width 747 height 862
click at [276, 723] on div "[DATE]" at bounding box center [373, 691] width 721 height 75
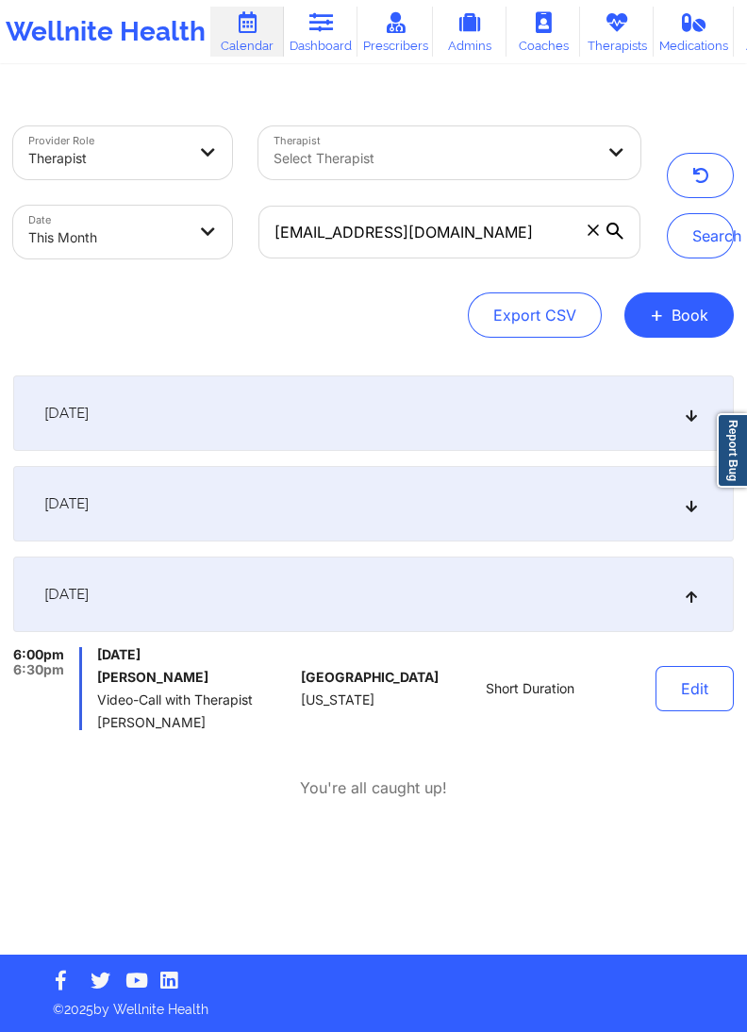
click at [174, 232] on body "Wellnite Health Calendar Dashboard Prescribers Admins Coaches Therapists Medica…" at bounding box center [373, 516] width 747 height 1032
select select "2025-8"
select select "2025-9"
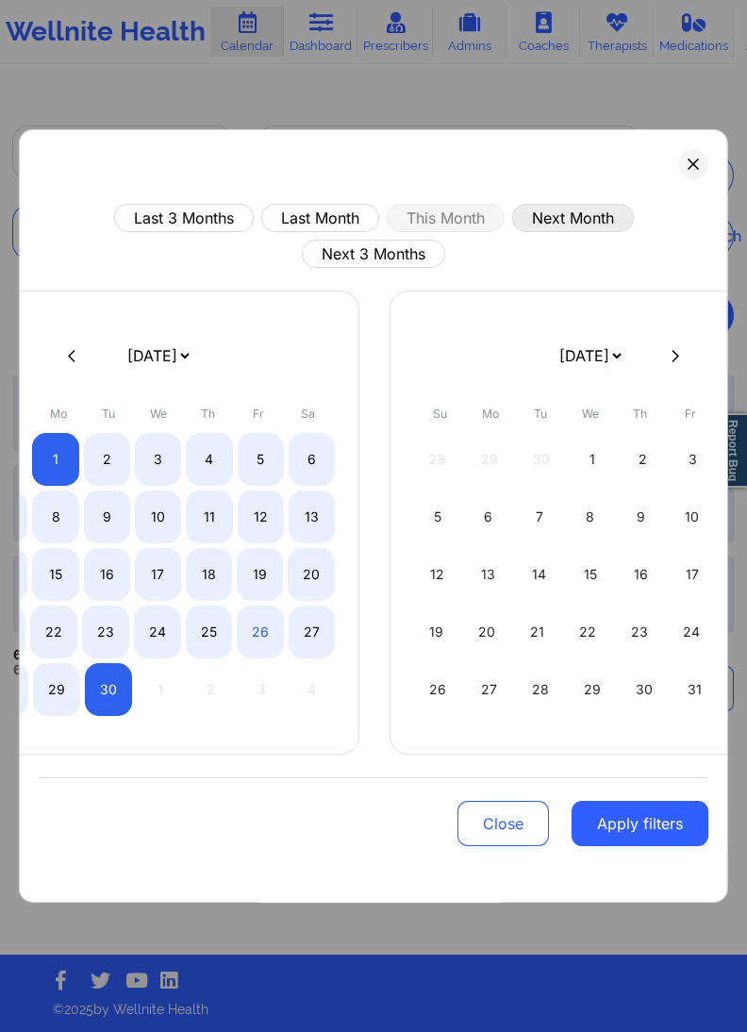
click at [553, 217] on button "Next Month" at bounding box center [572, 218] width 122 height 28
select select "2025-9"
select select "2025-10"
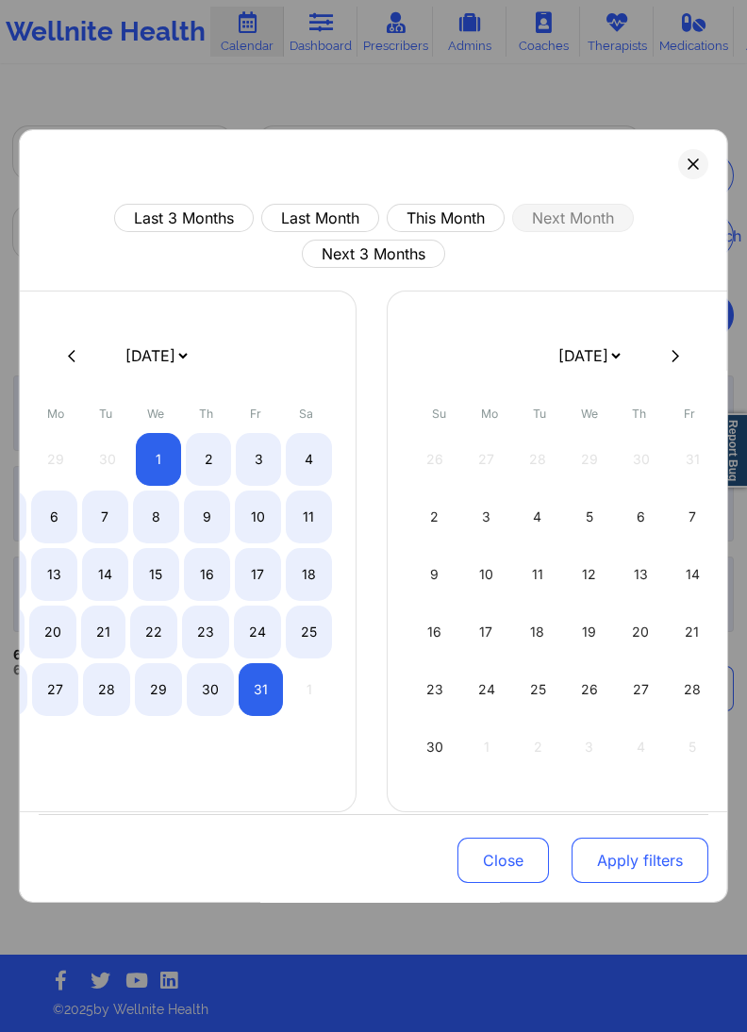
click at [658, 843] on button "Apply filters" at bounding box center [639, 859] width 137 height 45
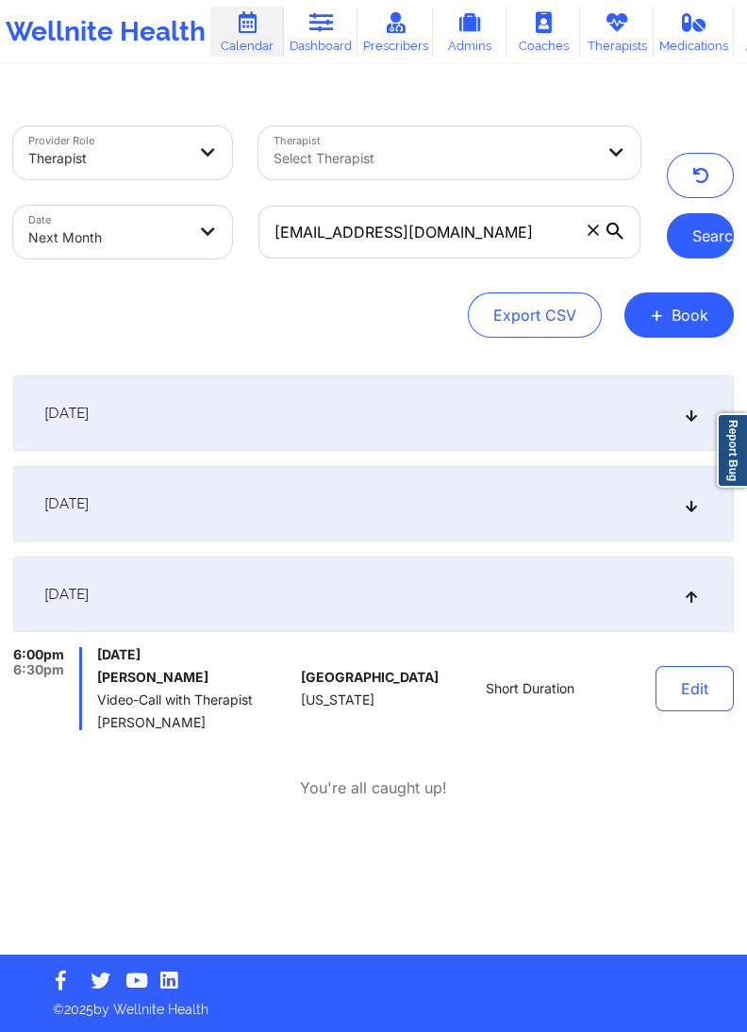
click at [688, 240] on button "Search" at bounding box center [700, 235] width 67 height 45
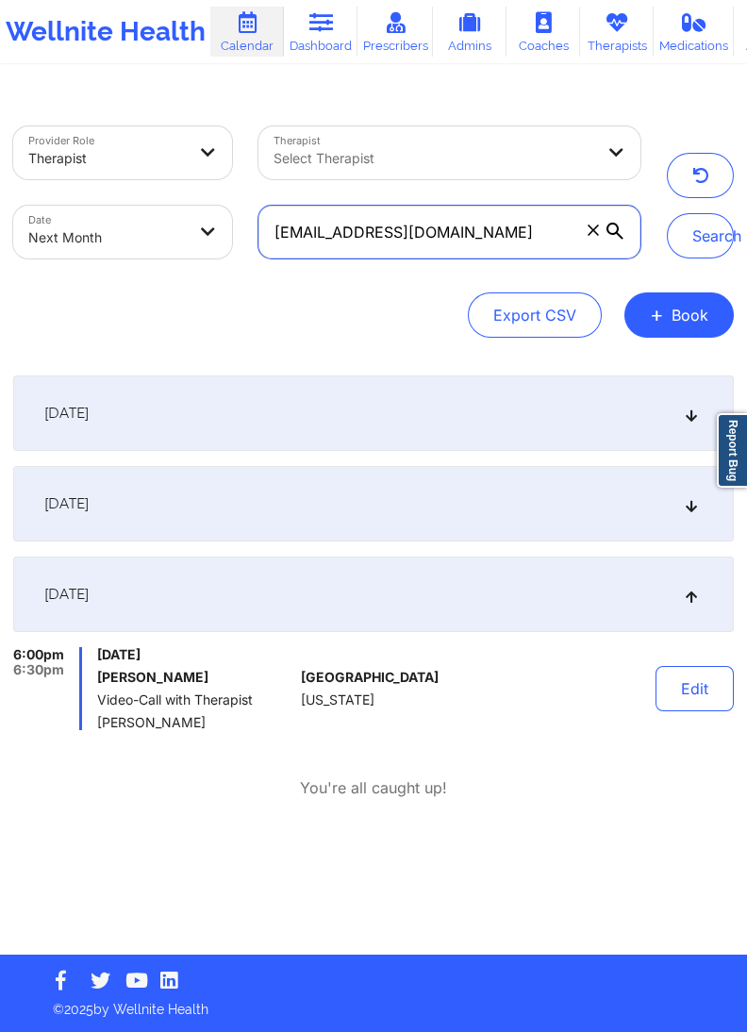
click at [489, 248] on input "anrisagreen123@gmail.com" at bounding box center [449, 232] width 382 height 53
paste input "spach"
type input "anspach123@gmail.com"
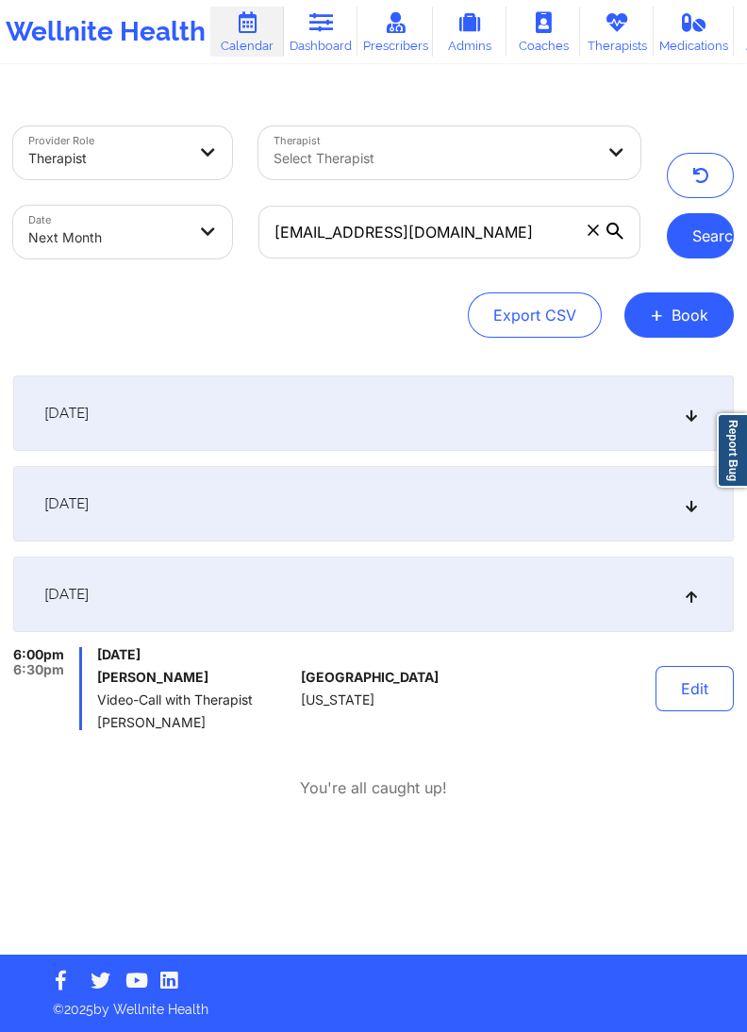
click at [708, 238] on button "Search" at bounding box center [700, 235] width 67 height 45
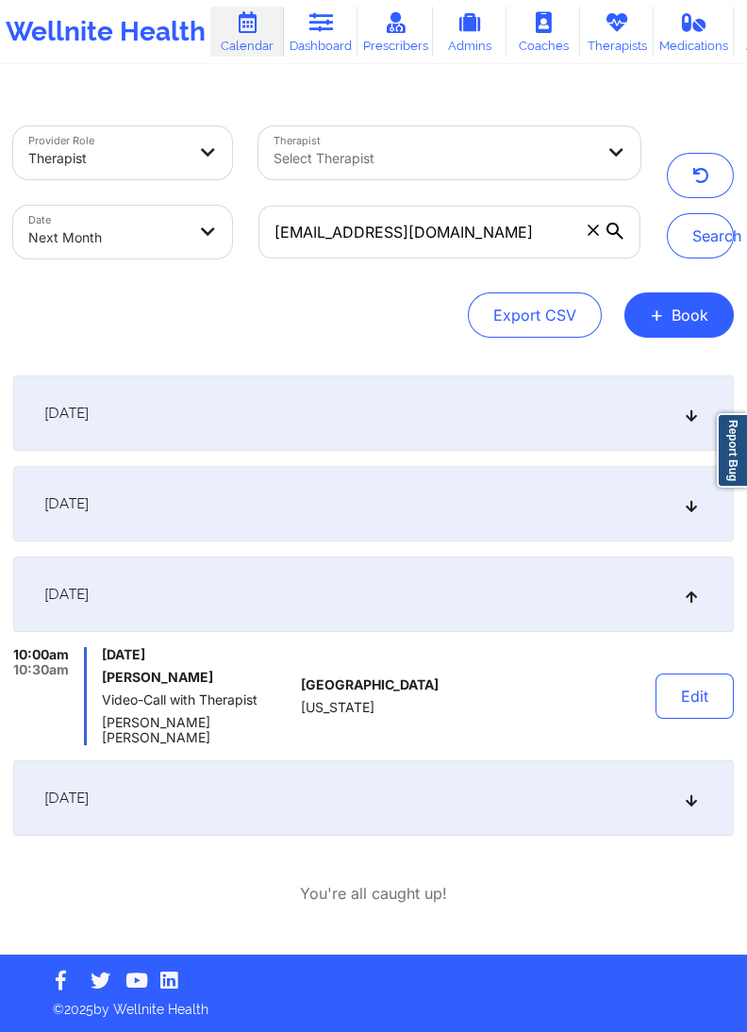
click at [410, 317] on div "Export CSV + Book" at bounding box center [373, 314] width 721 height 45
click at [190, 232] on body "Wellnite Health Calendar Dashboard Prescribers Admins Coaches Therapists Medica…" at bounding box center [373, 516] width 747 height 1032
select select "2025-9"
select select "2025-10"
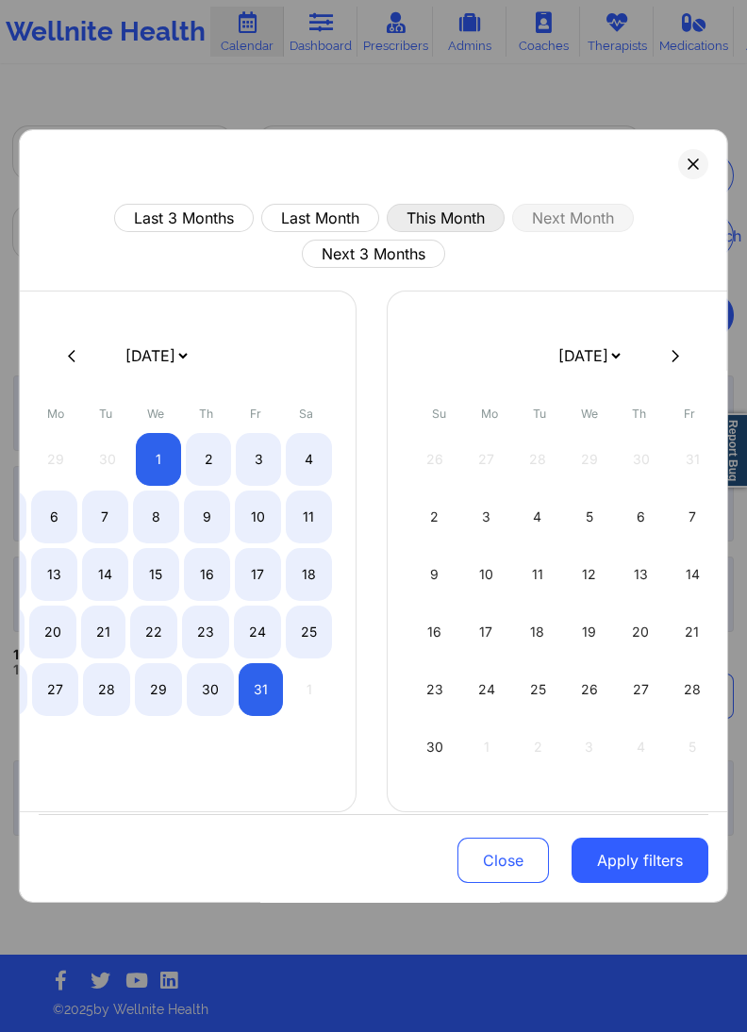
click at [423, 217] on button "This Month" at bounding box center [445, 218] width 118 height 28
select select "2025-8"
select select "2025-9"
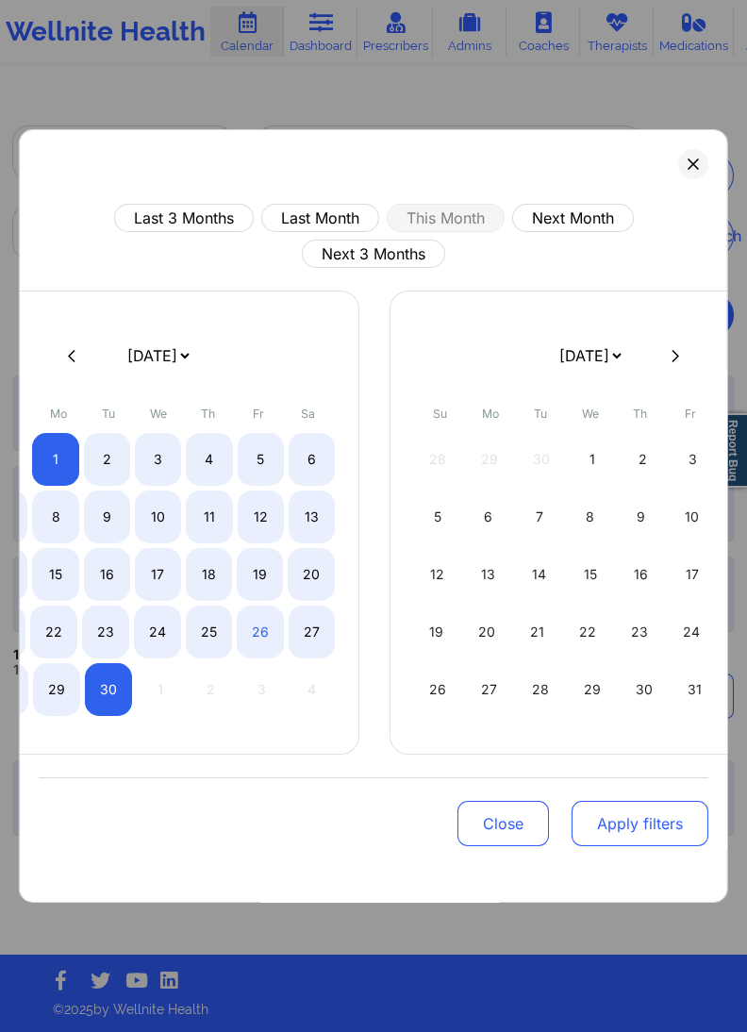
click at [664, 811] on button "Apply filters" at bounding box center [639, 823] width 137 height 45
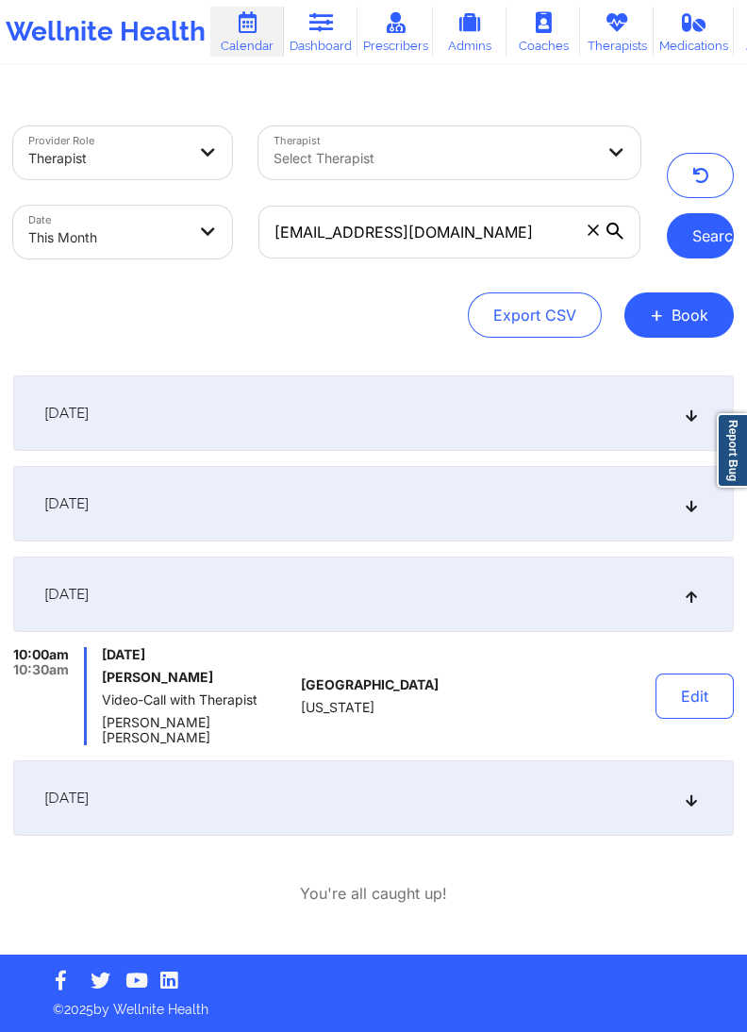
click at [688, 228] on button "Search" at bounding box center [700, 235] width 67 height 45
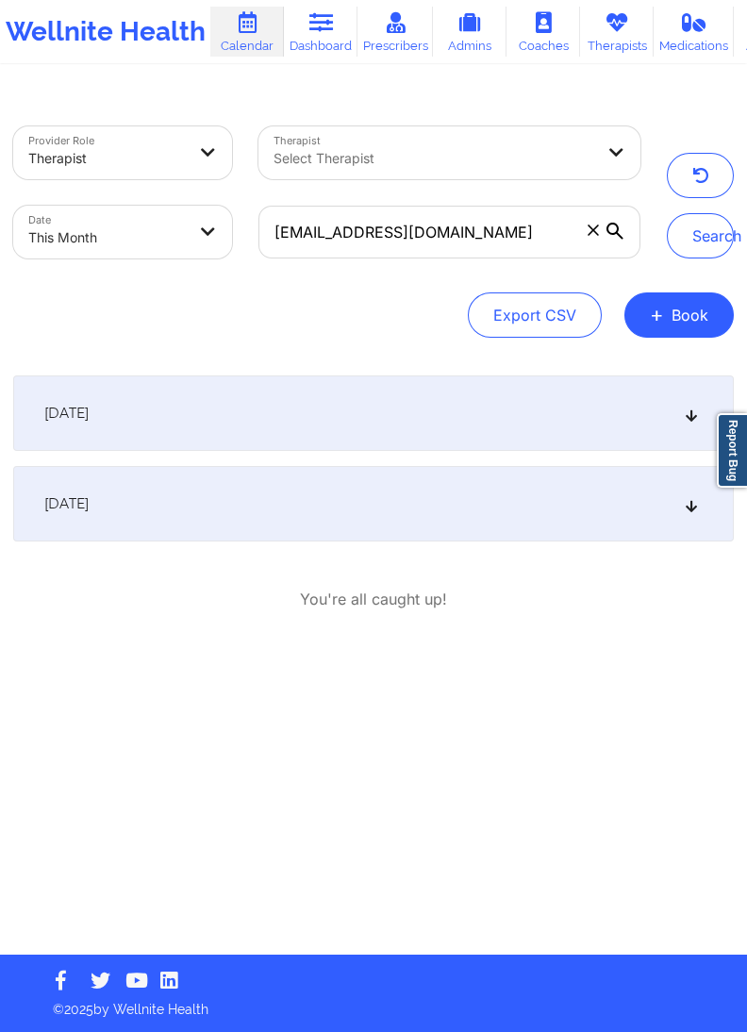
click at [298, 406] on div "September 18, 2025" at bounding box center [373, 412] width 721 height 75
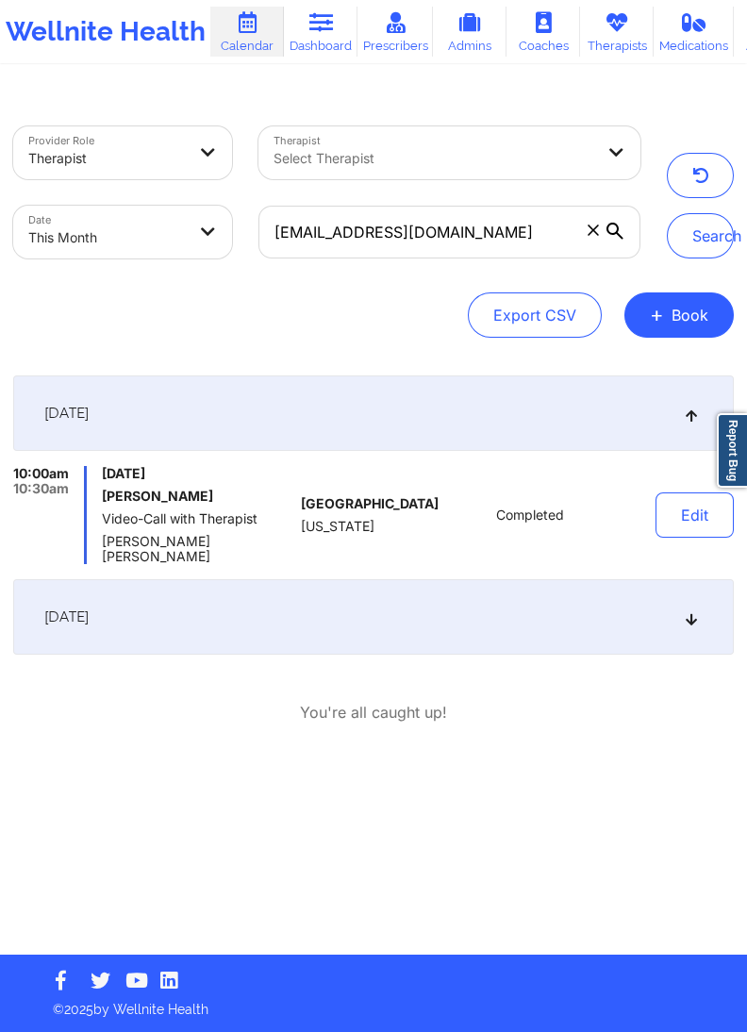
click at [474, 583] on div "[DATE]" at bounding box center [373, 616] width 721 height 75
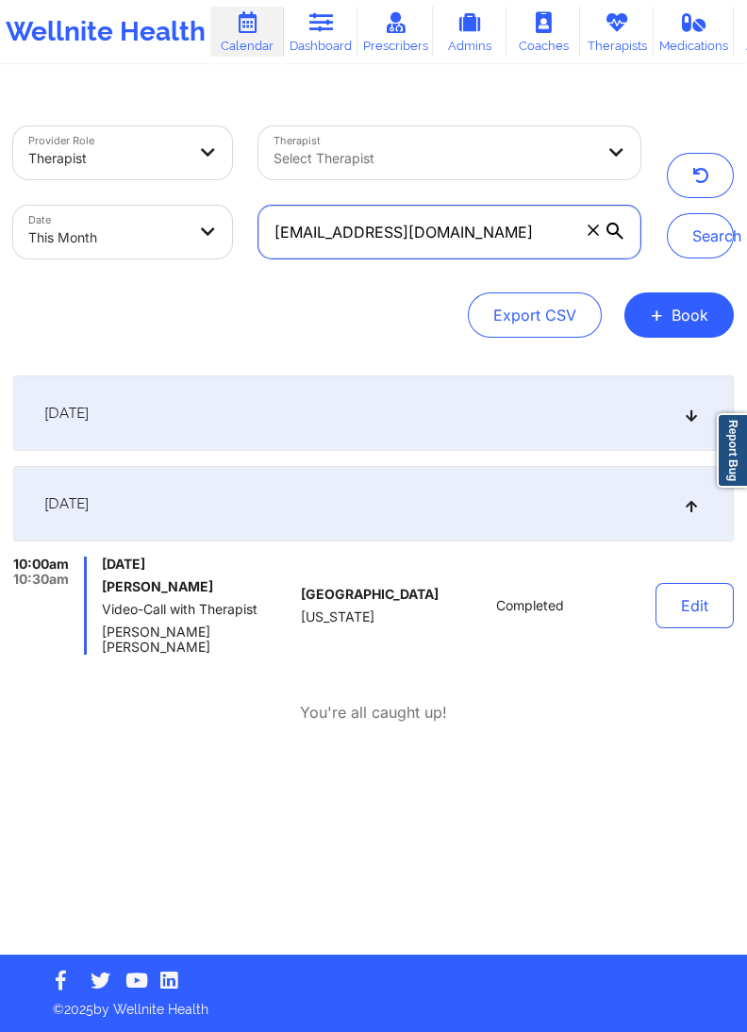
click at [477, 250] on input "anspach123@gmail.com" at bounding box center [449, 232] width 382 height 53
paste input "riannakennedy95"
type input "ariannakennedy95@gmail.com"
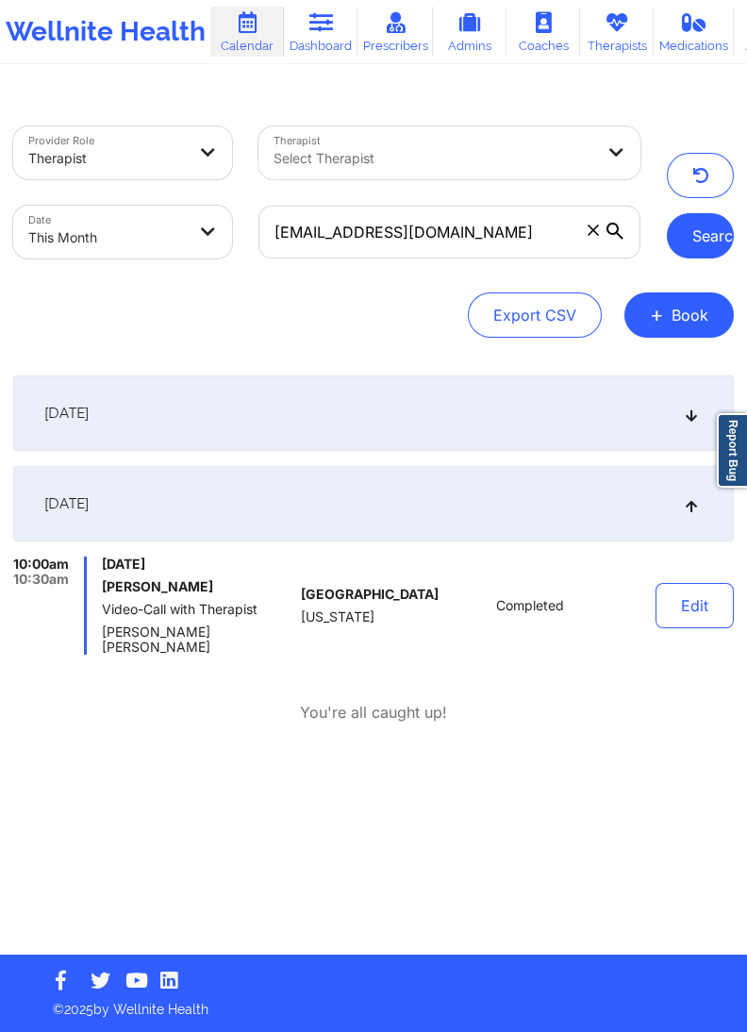
click at [721, 249] on button "Search" at bounding box center [700, 235] width 67 height 45
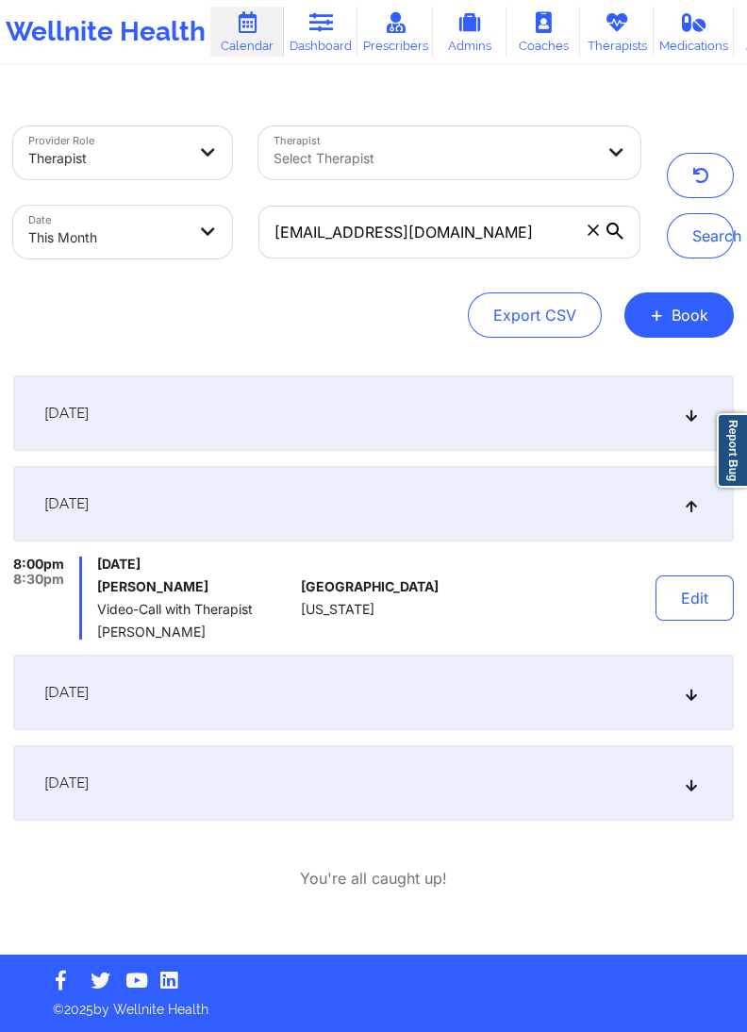
click at [220, 696] on div "September 18, 2025" at bounding box center [373, 691] width 721 height 75
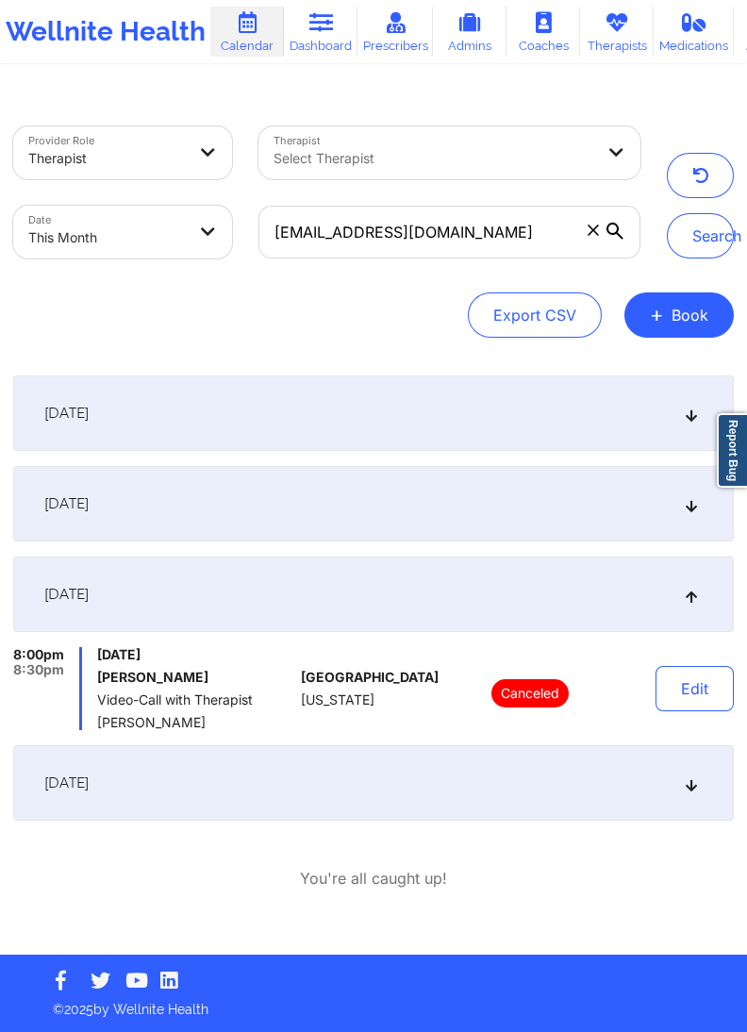
click at [218, 778] on div "[DATE]" at bounding box center [373, 782] width 721 height 75
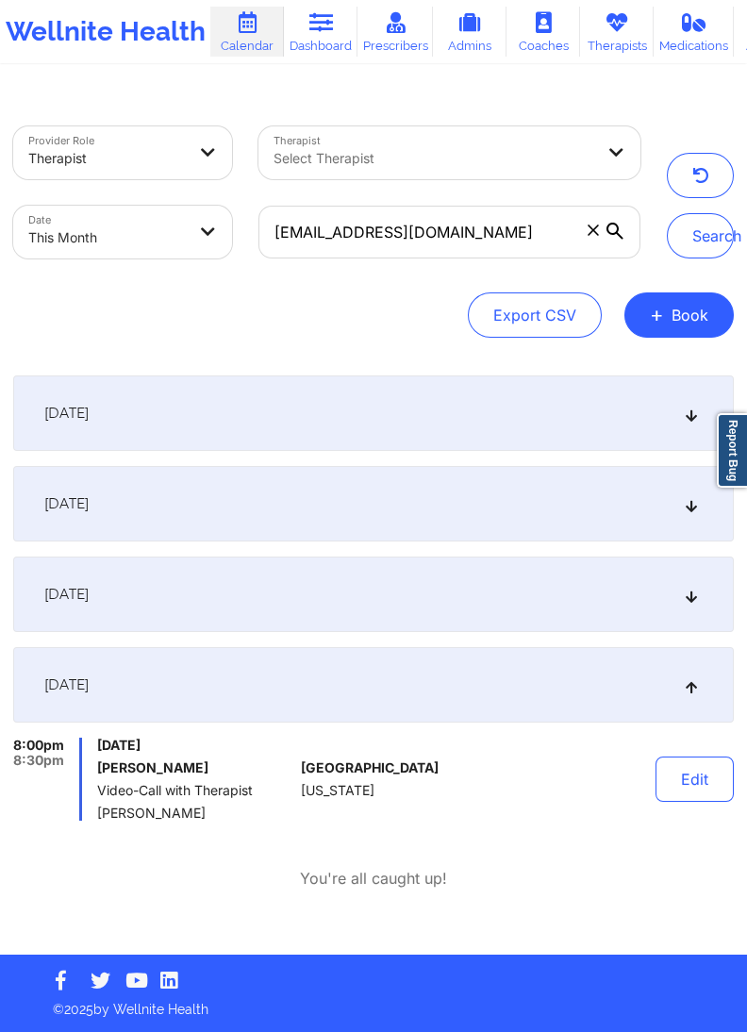
click at [223, 607] on div "September 18, 2025" at bounding box center [373, 593] width 721 height 75
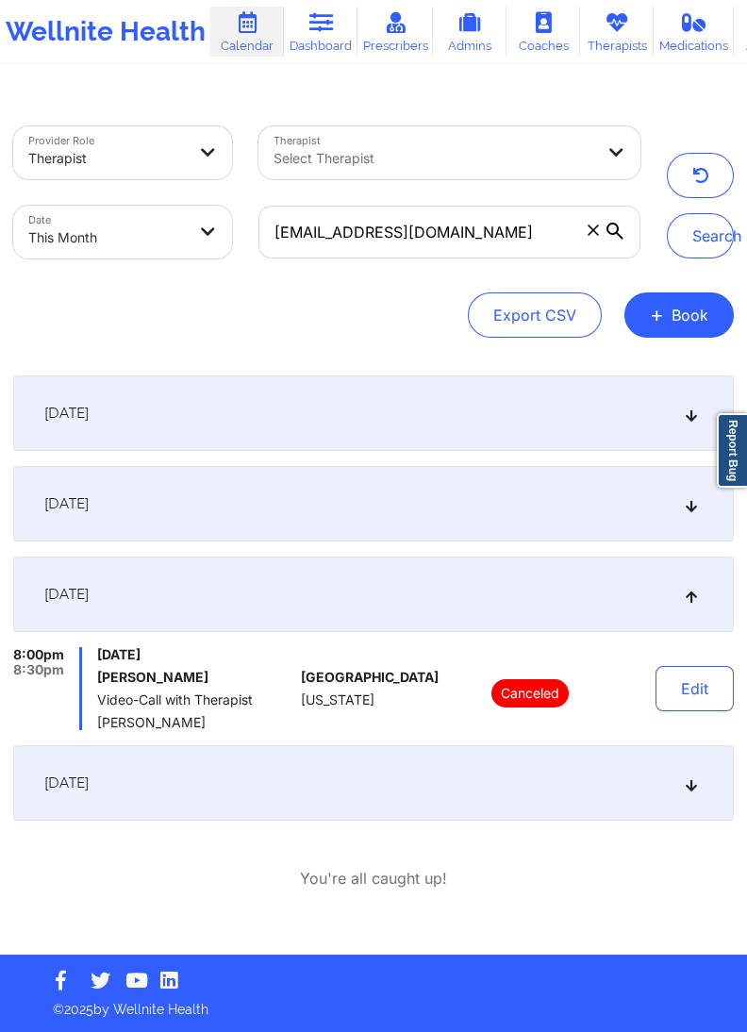
click at [240, 784] on div "[DATE]" at bounding box center [373, 782] width 721 height 75
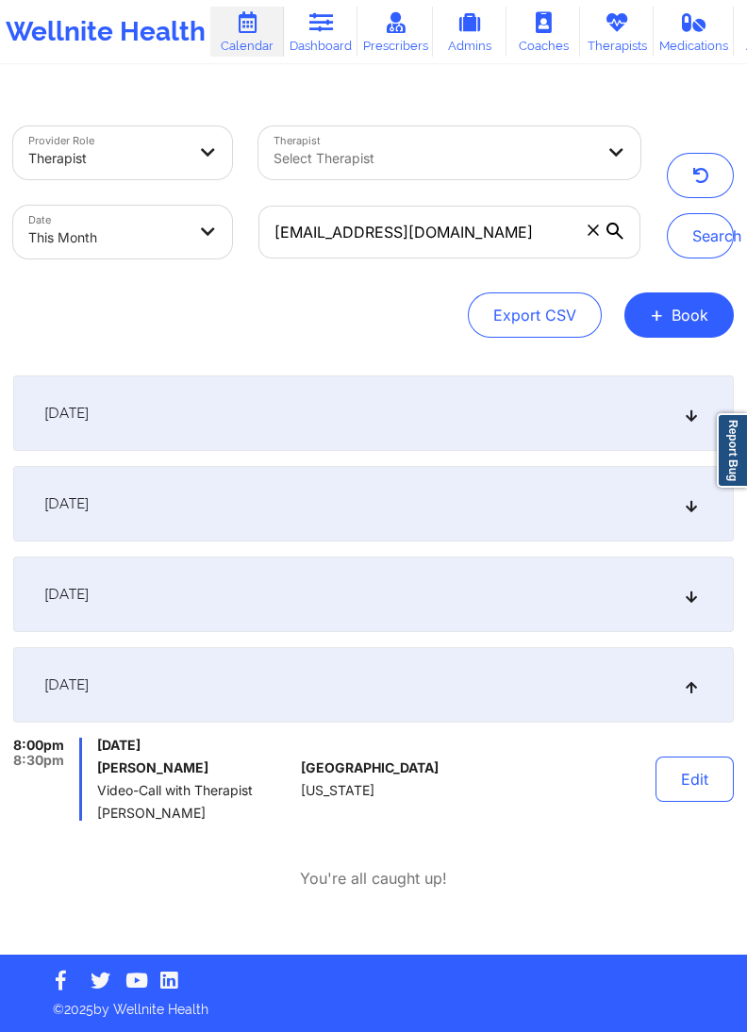
click at [214, 517] on div "September 11, 2025" at bounding box center [373, 503] width 721 height 75
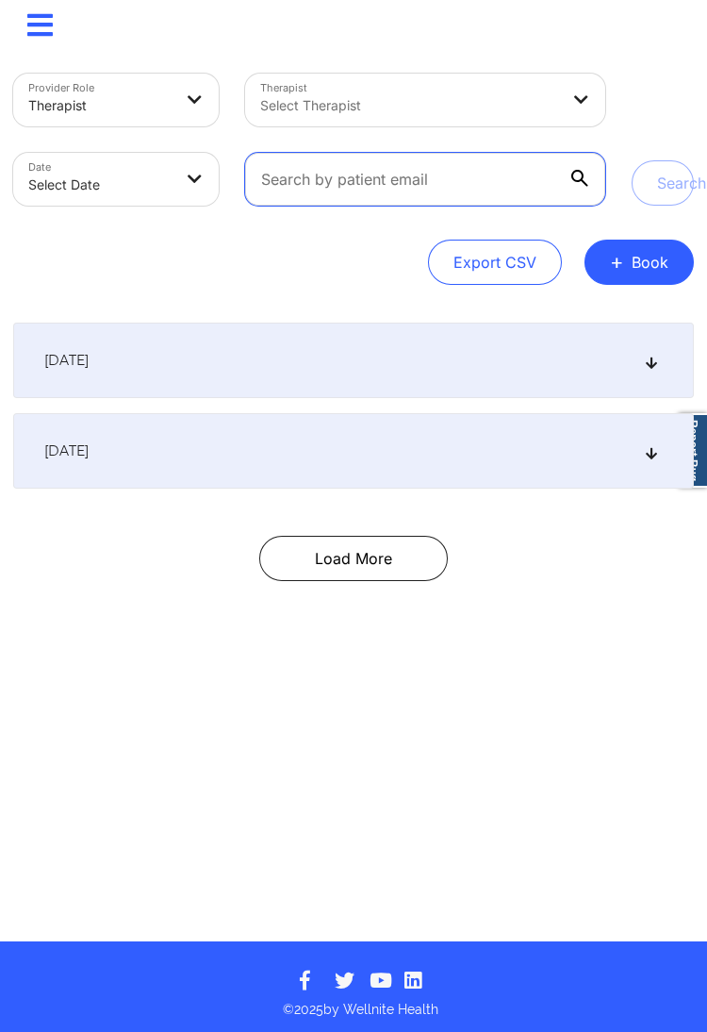
click at [335, 172] on input "text" at bounding box center [425, 179] width 360 height 53
paste input "ariannakennedy95@gmail.com"
type input "ariannakennedy95@gmail.com"
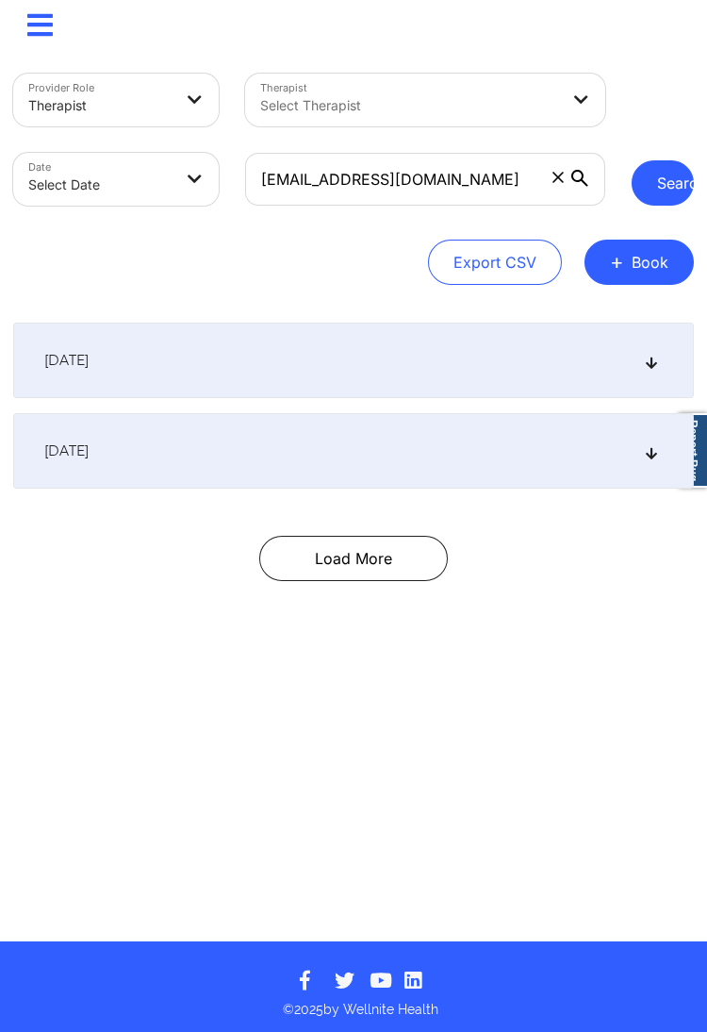
click at [647, 166] on button "Search" at bounding box center [663, 182] width 62 height 45
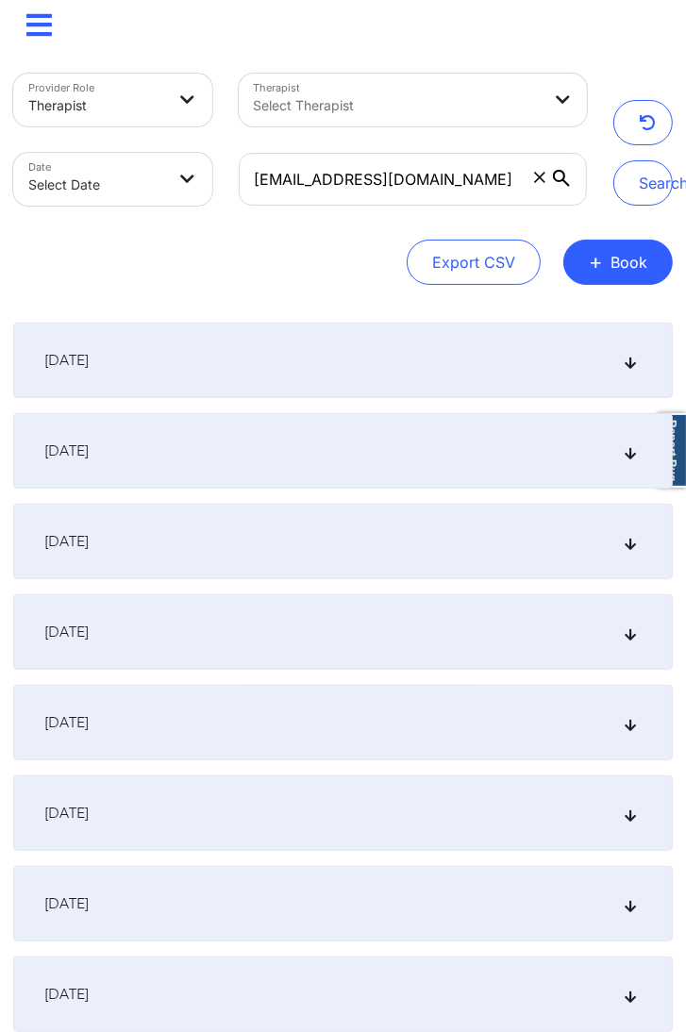
click at [155, 188] on body "× Calendar Dashboard Prescribers Admins Coaches Therapists Medications Account …" at bounding box center [343, 516] width 686 height 1032
select select "2025-8"
select select "2025-9"
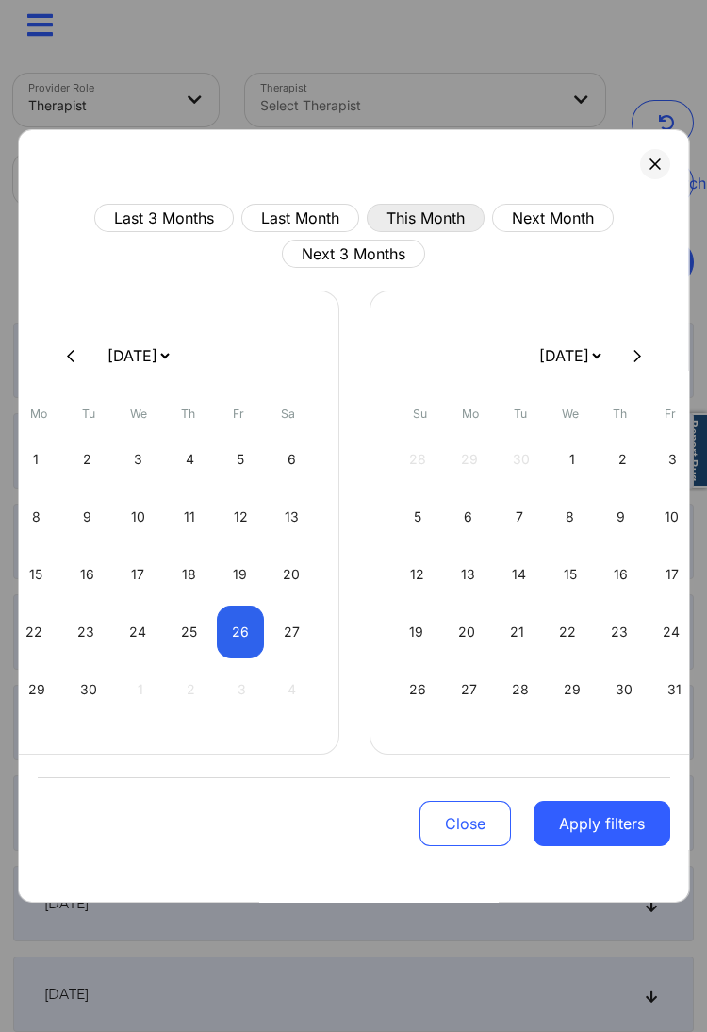
click at [416, 216] on button "This Month" at bounding box center [426, 218] width 118 height 28
select select "2025-8"
select select "2025-9"
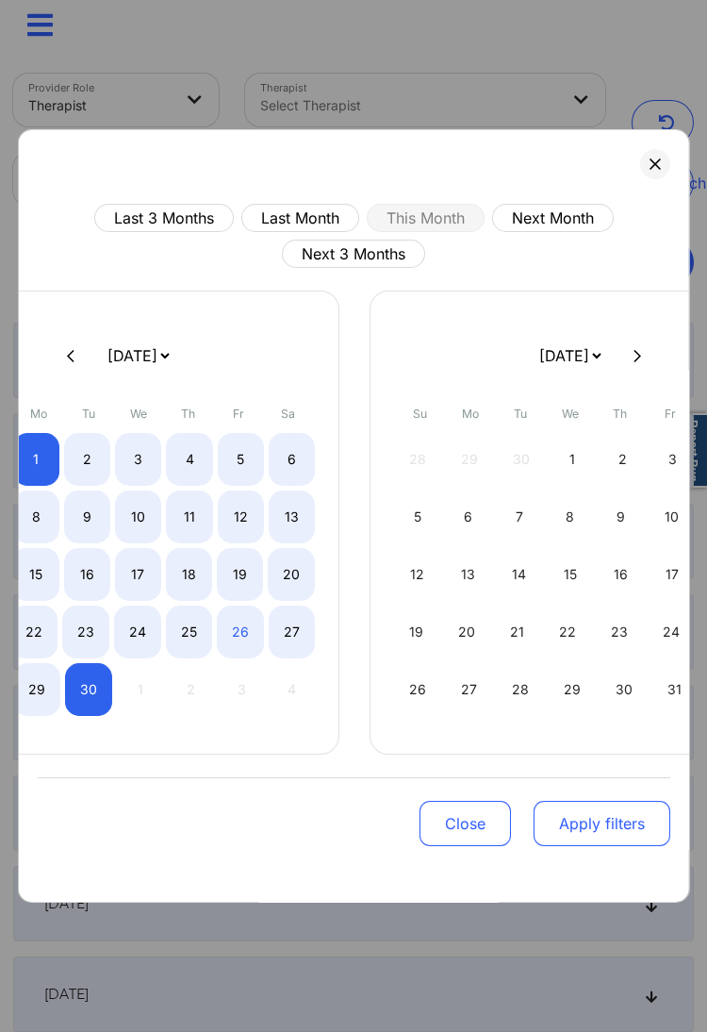
click at [608, 845] on button "Apply filters" at bounding box center [601, 823] width 137 height 45
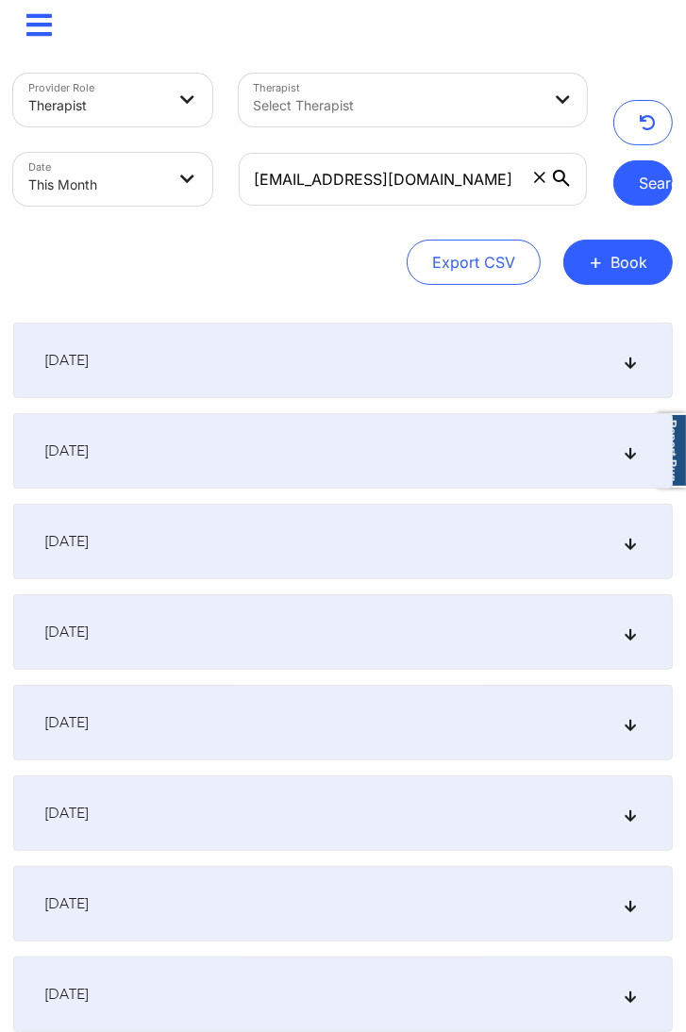
click at [635, 183] on button "Search" at bounding box center [642, 182] width 59 height 45
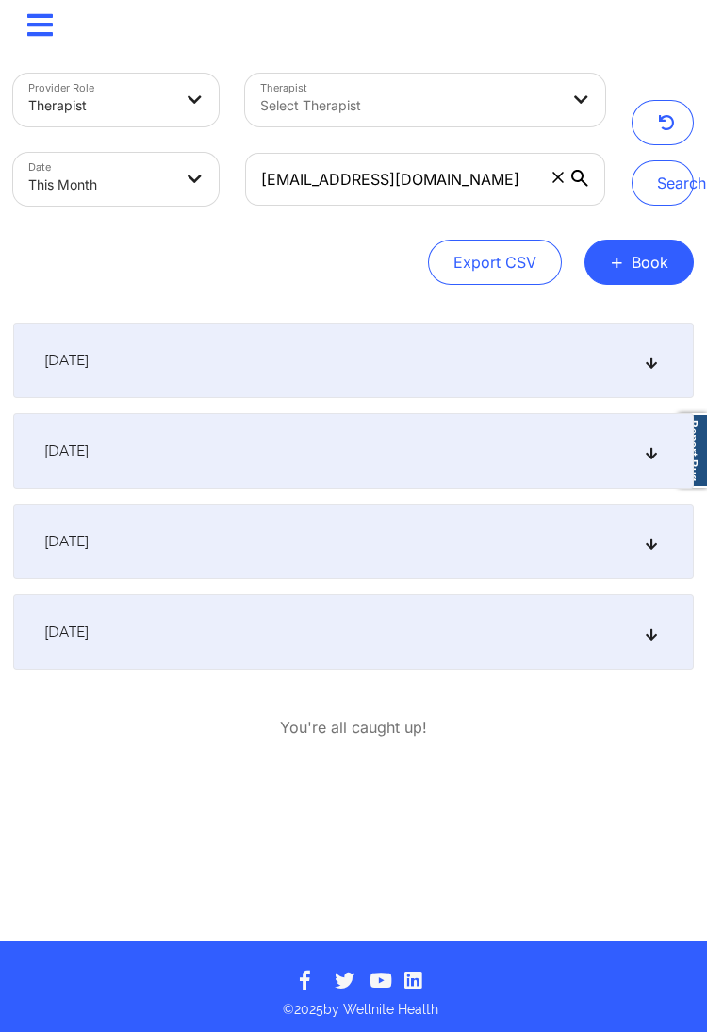
click at [207, 459] on div "September 11, 2025" at bounding box center [353, 450] width 681 height 75
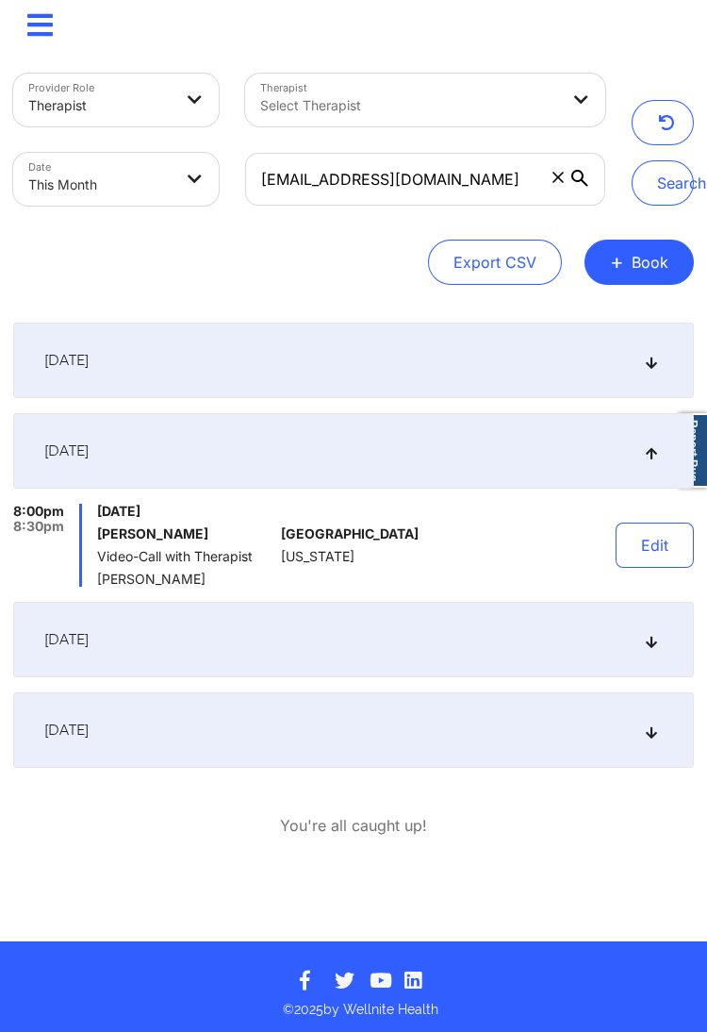
click at [214, 628] on div "September 18, 2025" at bounding box center [353, 639] width 681 height 75
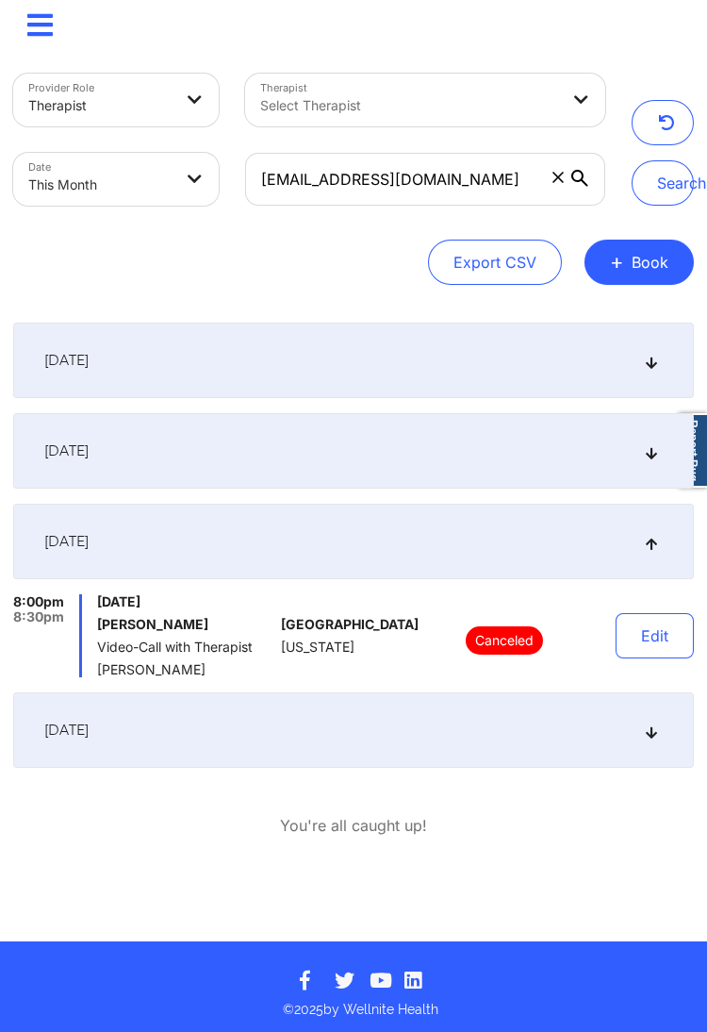
click at [173, 764] on div "[DATE]" at bounding box center [353, 729] width 681 height 75
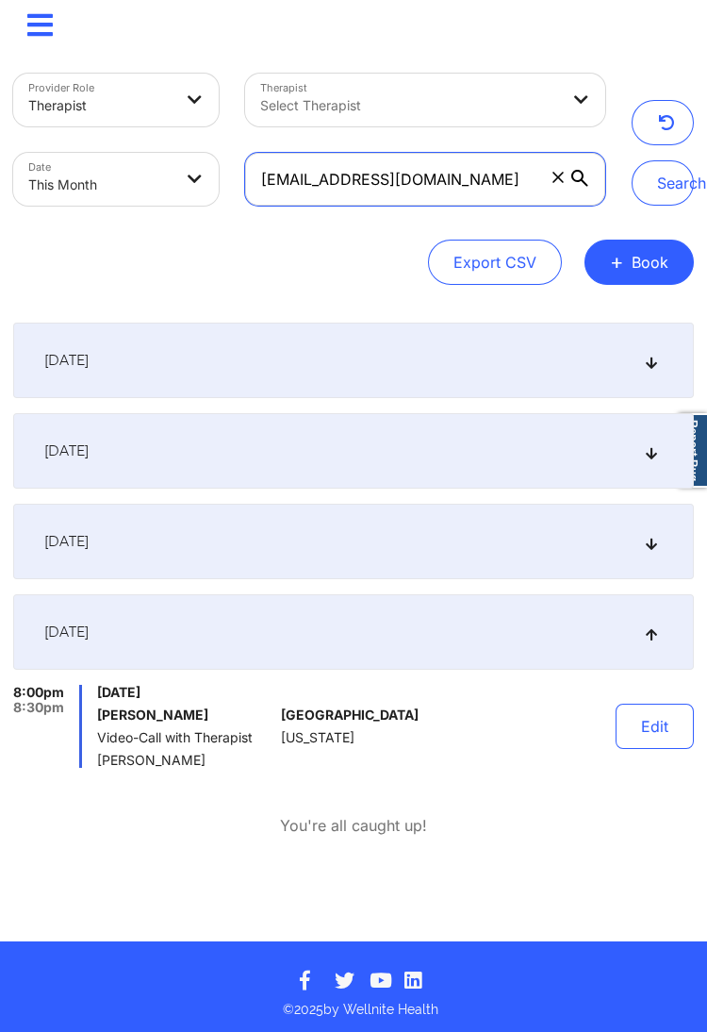
click at [349, 158] on input "ariannakennedy95@gmail.com" at bounding box center [425, 179] width 360 height 53
paste input "shleybud1@yahoo"
type input "ashleybud1@yahoo.com"
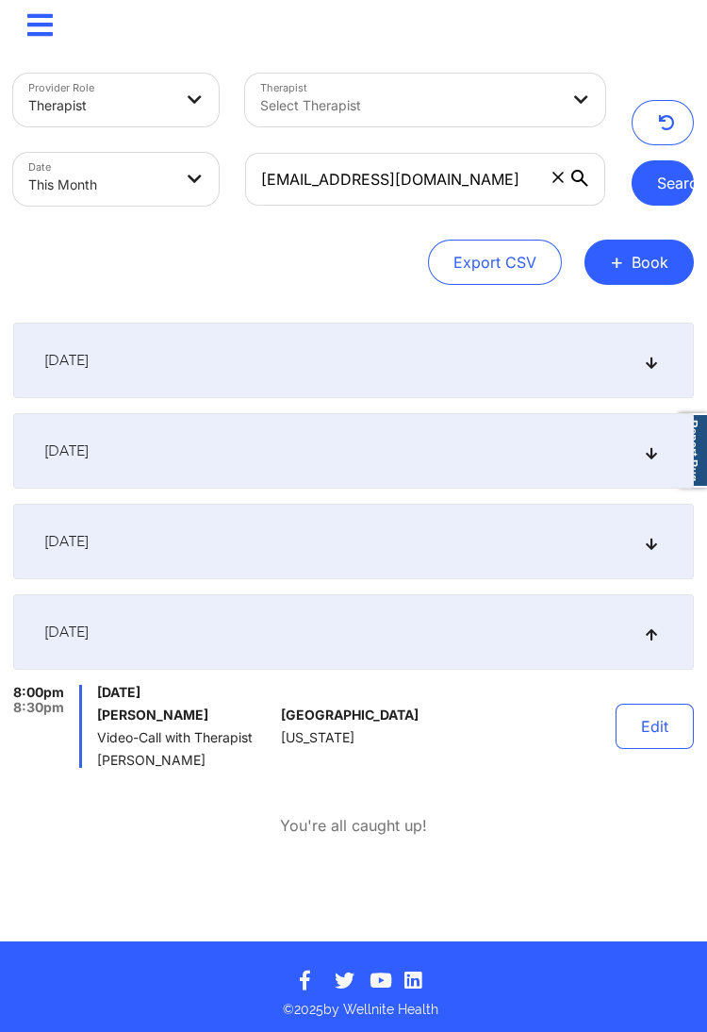
click at [663, 188] on button "Search" at bounding box center [663, 182] width 62 height 45
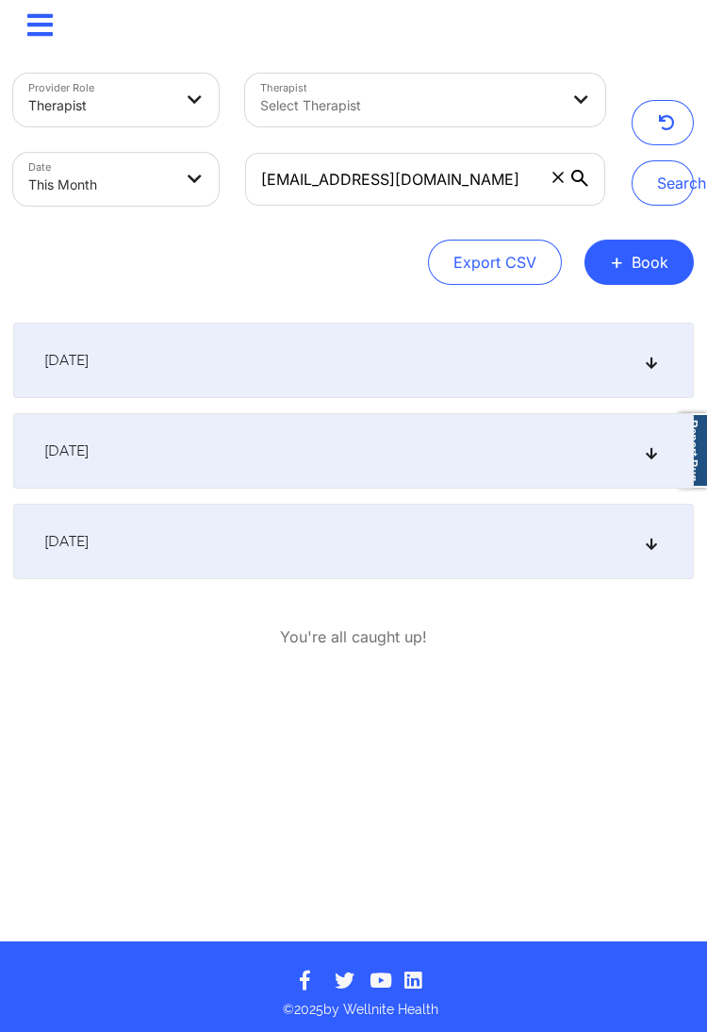
click at [154, 554] on div "[DATE]" at bounding box center [353, 541] width 681 height 75
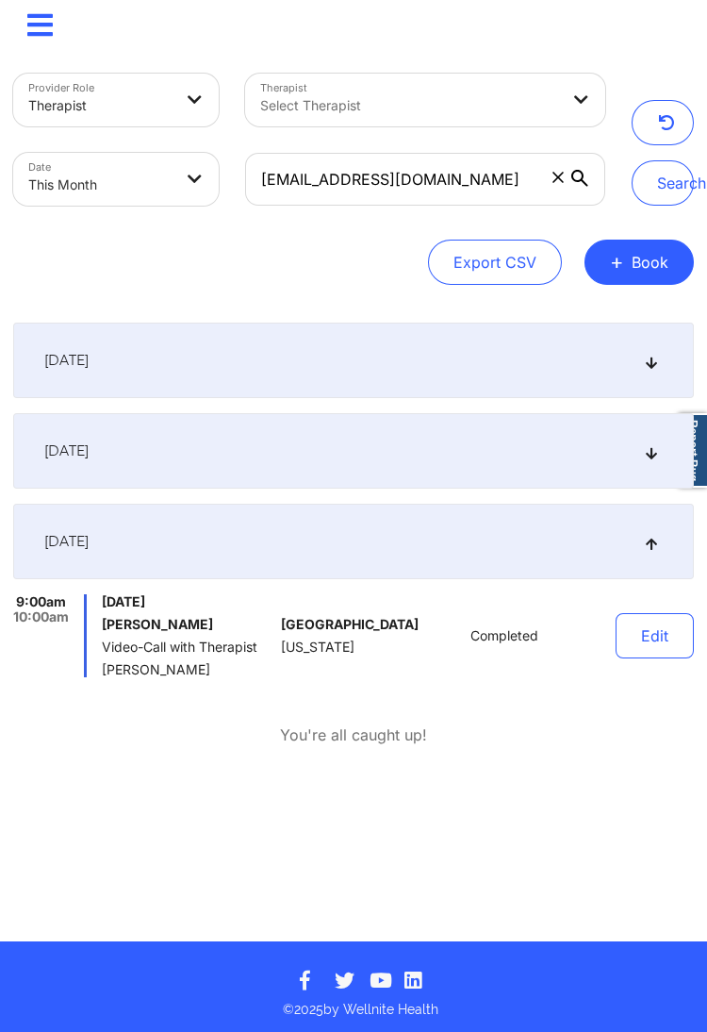
click at [398, 472] on div "September 18, 2025" at bounding box center [353, 450] width 681 height 75
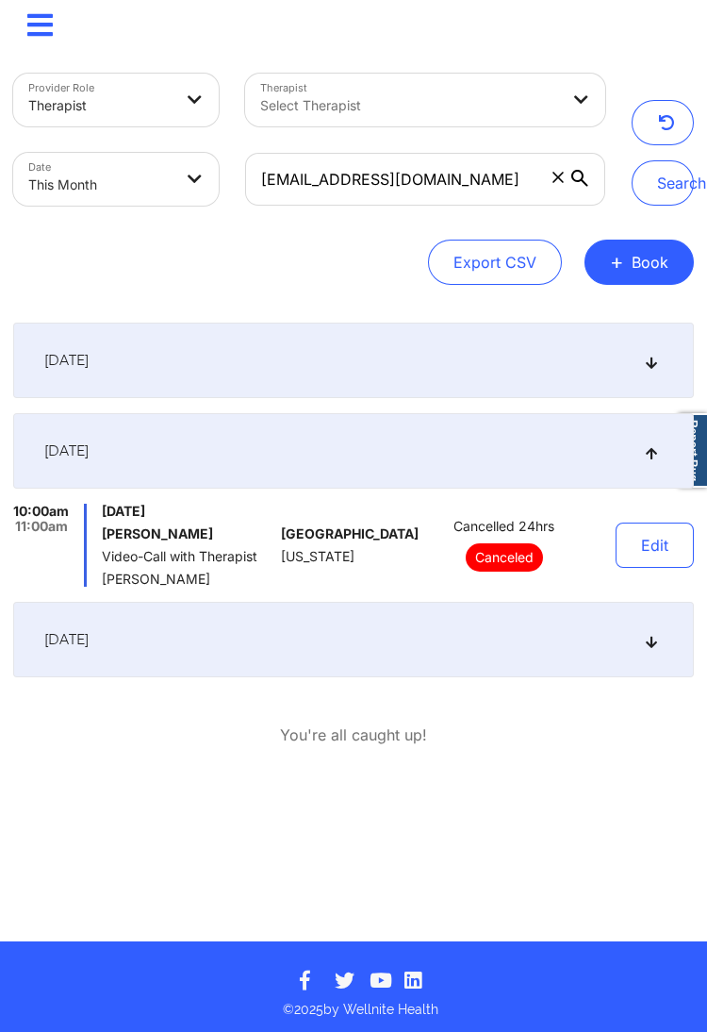
click at [220, 370] on div "September 4, 2025" at bounding box center [353, 360] width 681 height 75
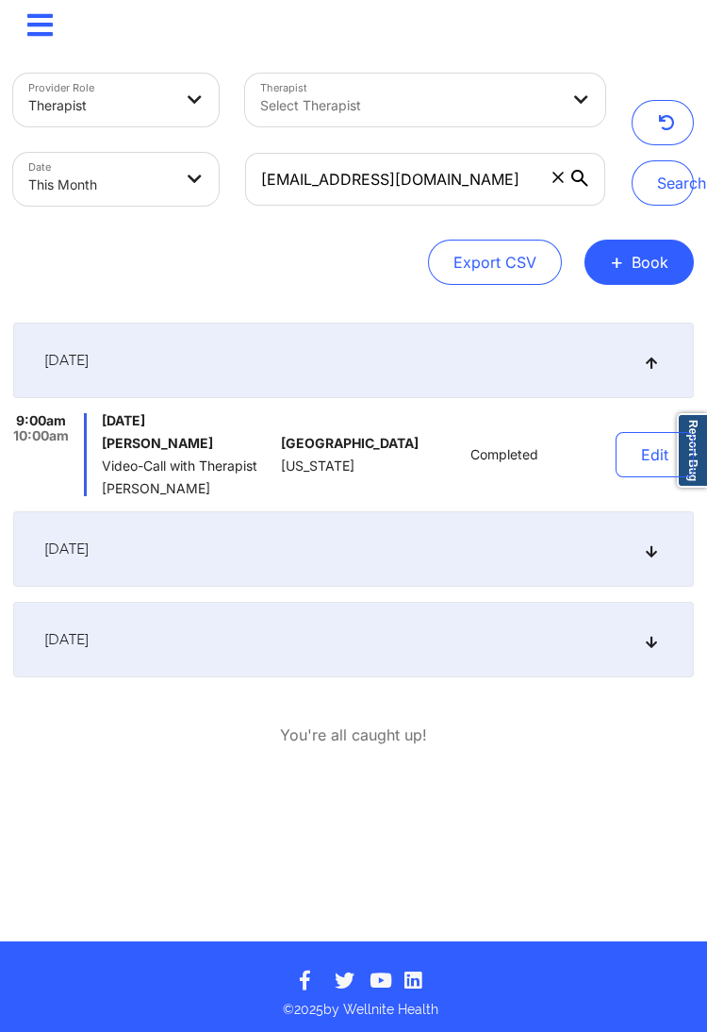
click at [261, 555] on div "September 18, 2025" at bounding box center [353, 548] width 681 height 75
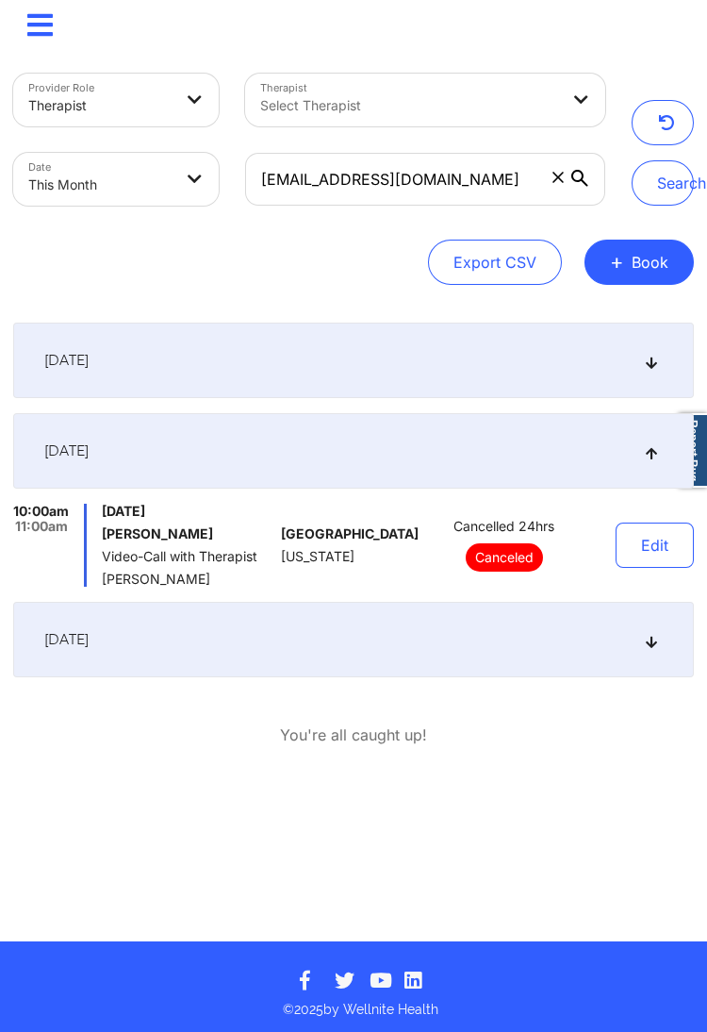
click at [506, 633] on div "[DATE]" at bounding box center [353, 639] width 681 height 75
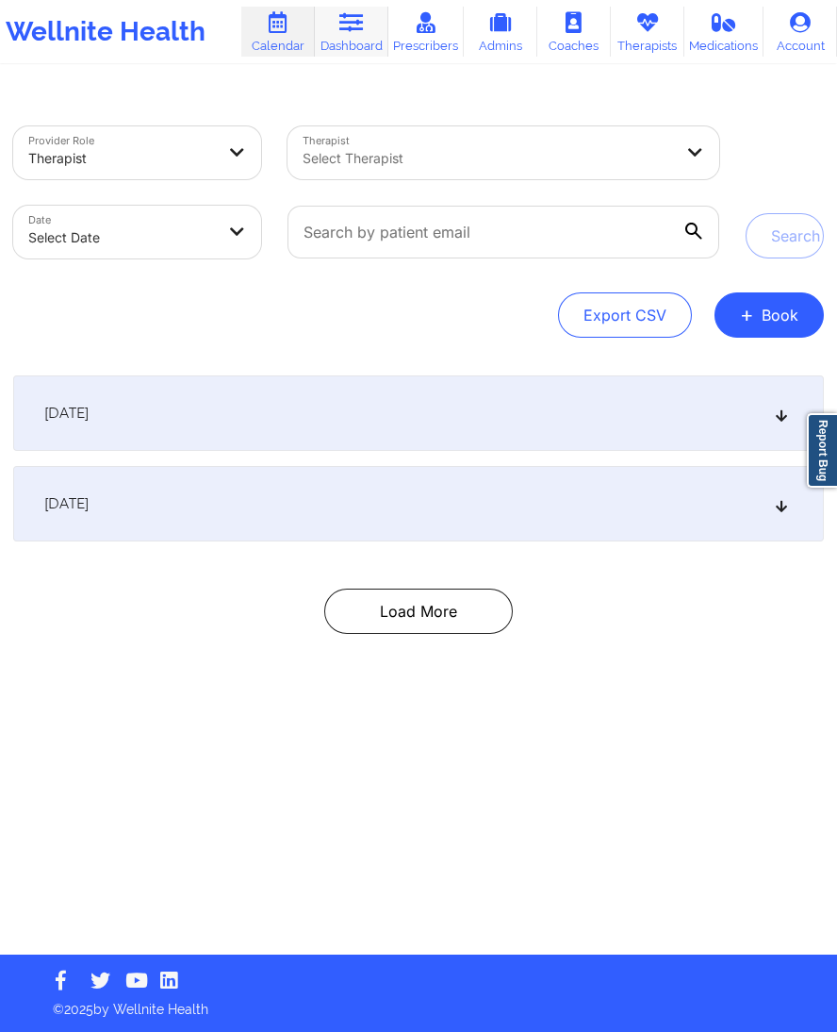
click at [374, 52] on link "Dashboard" at bounding box center [352, 32] width 74 height 50
